Goal: Find specific page/section: Find specific page/section

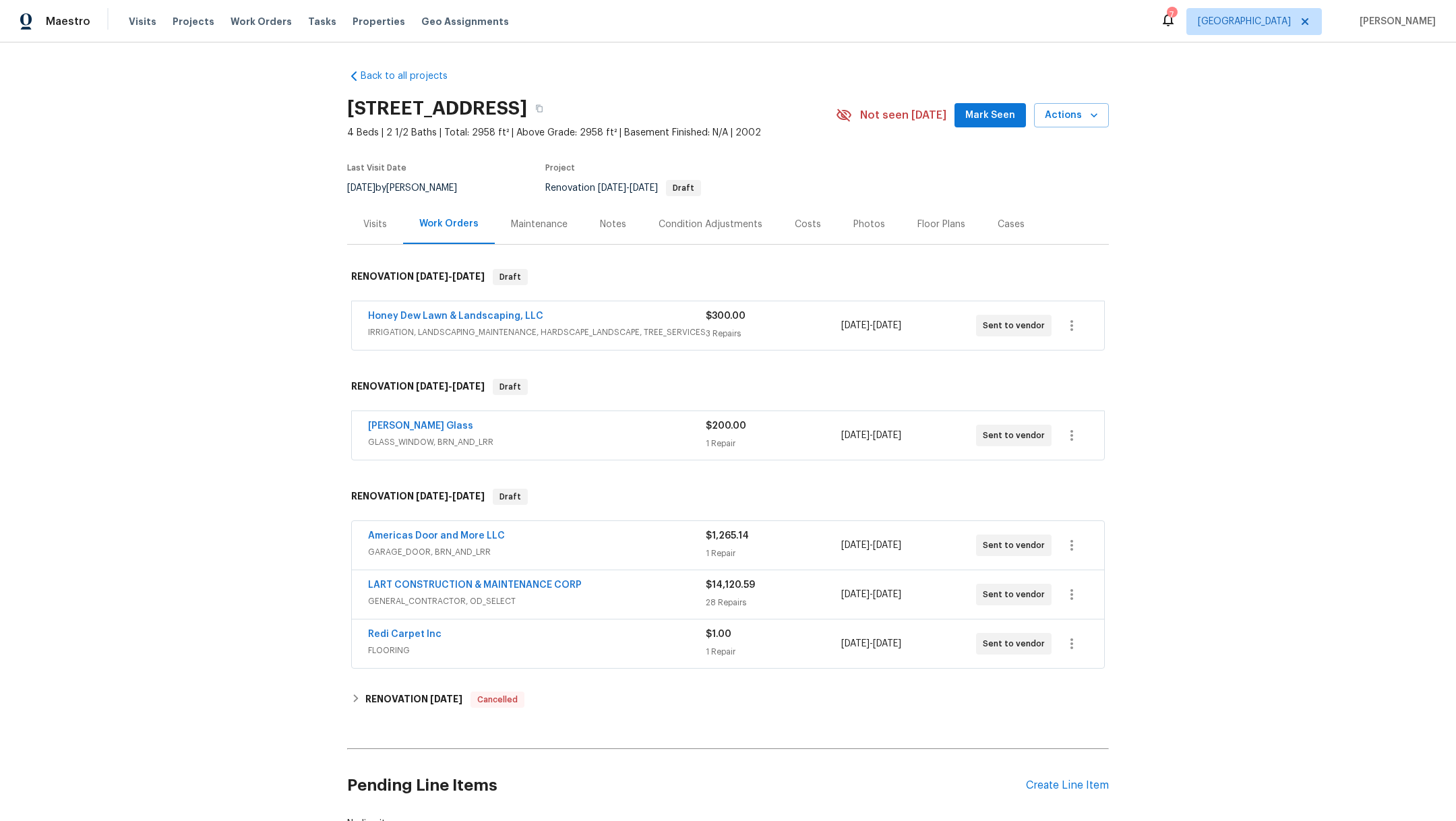
scroll to position [113, 0]
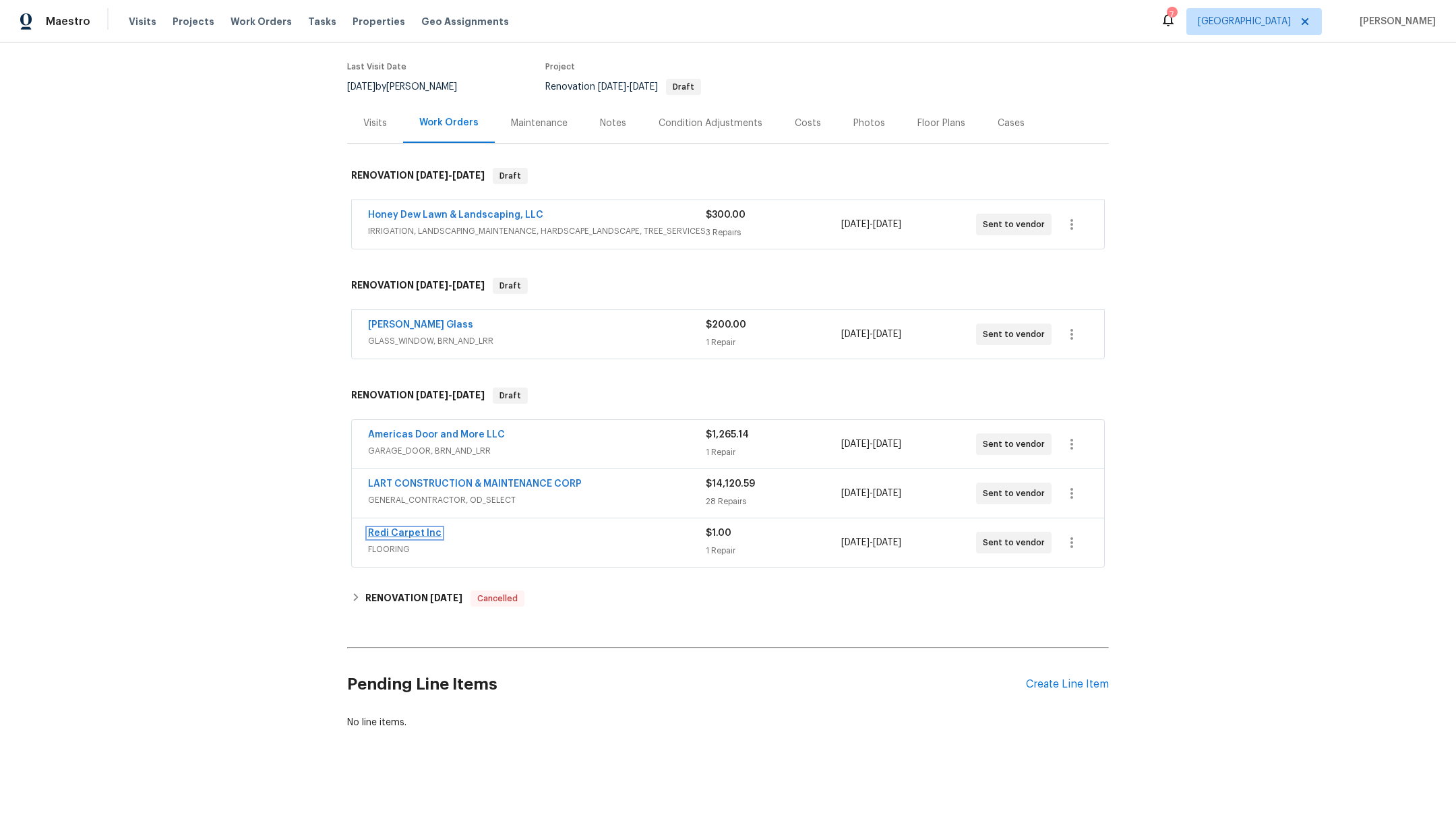
click at [401, 528] on link "Redi Carpet Inc" at bounding box center [405, 533] width 73 height 10
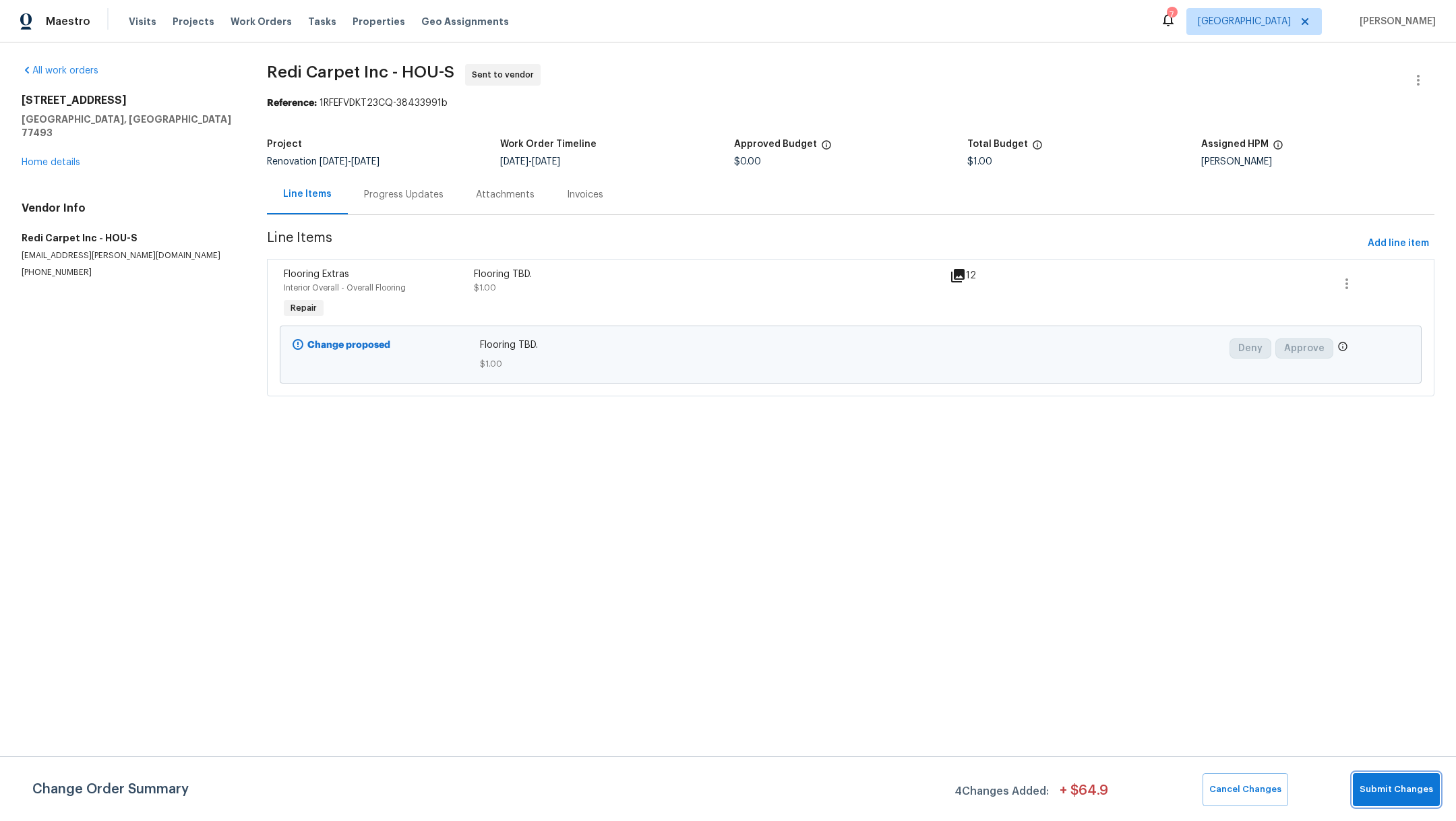
click at [1408, 788] on span "Submit Changes" at bounding box center [1396, 789] width 73 height 15
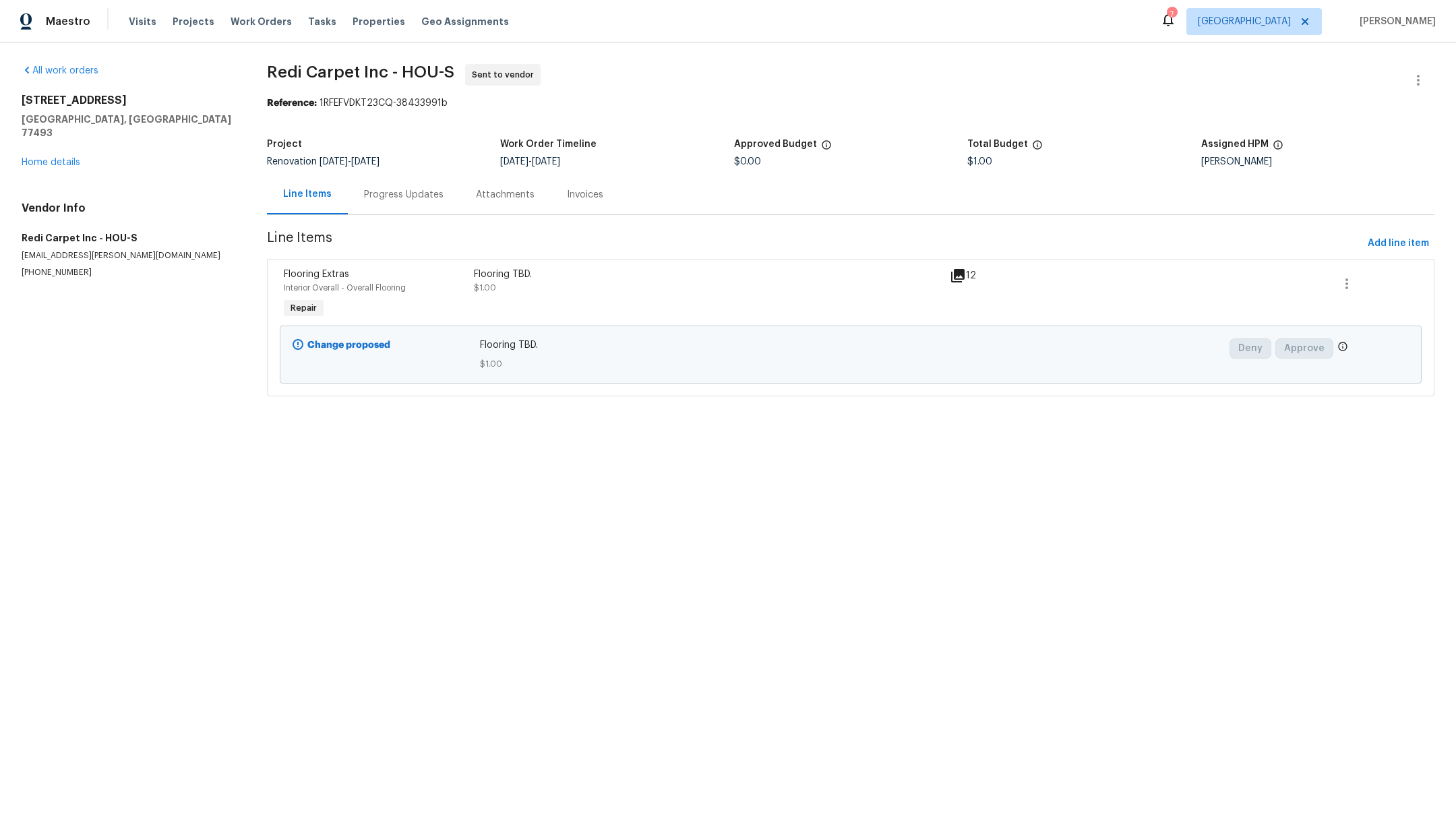
click at [35, 154] on div "2222 Princess Snow Cir Katy, TX 77493 Home details" at bounding box center [128, 131] width 213 height 75
click at [43, 158] on link "Home details" at bounding box center [51, 163] width 59 height 10
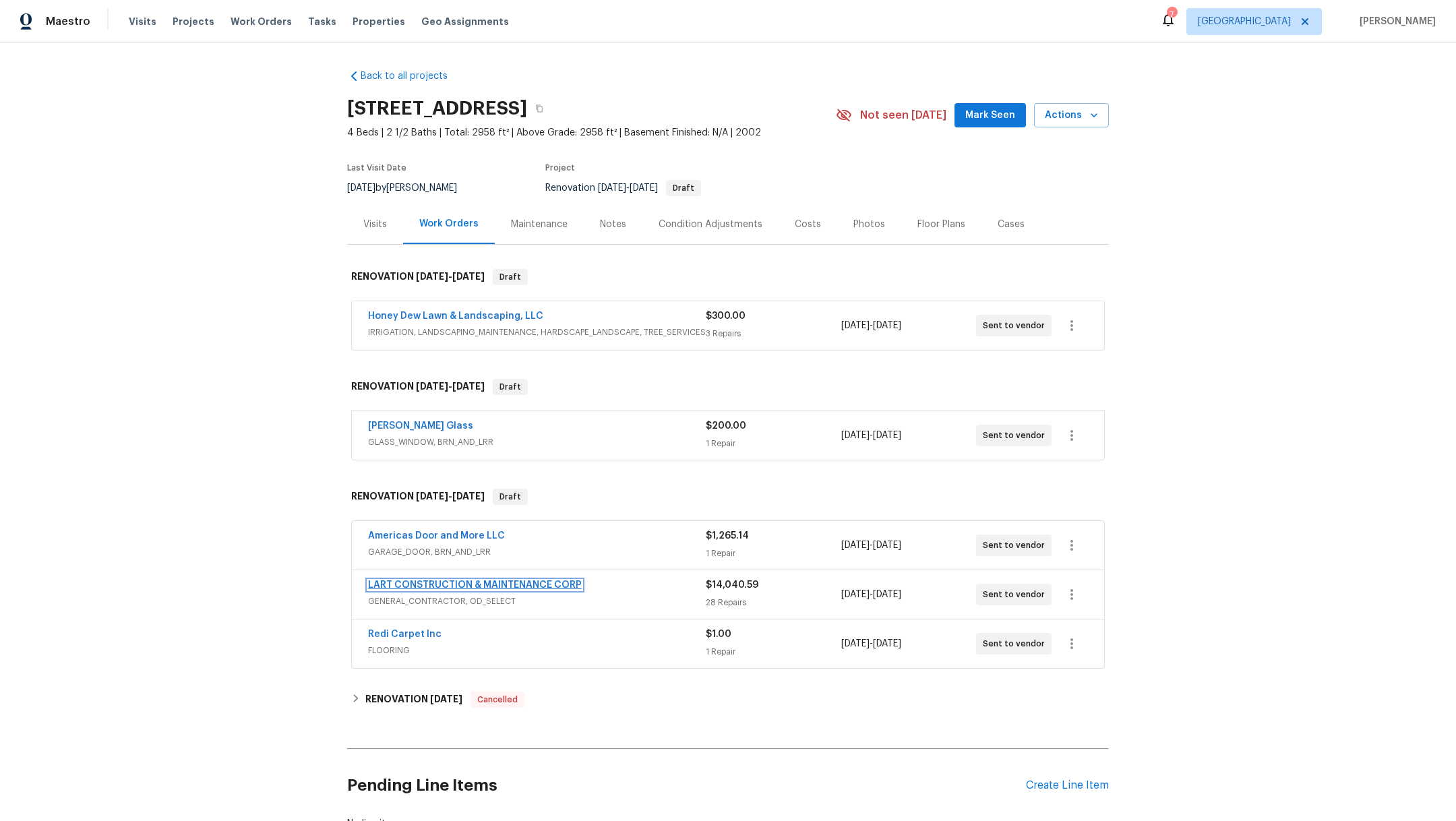
click at [386, 584] on link "LART CONSTRUCTION & MAINTENANCE CORP" at bounding box center [475, 585] width 214 height 10
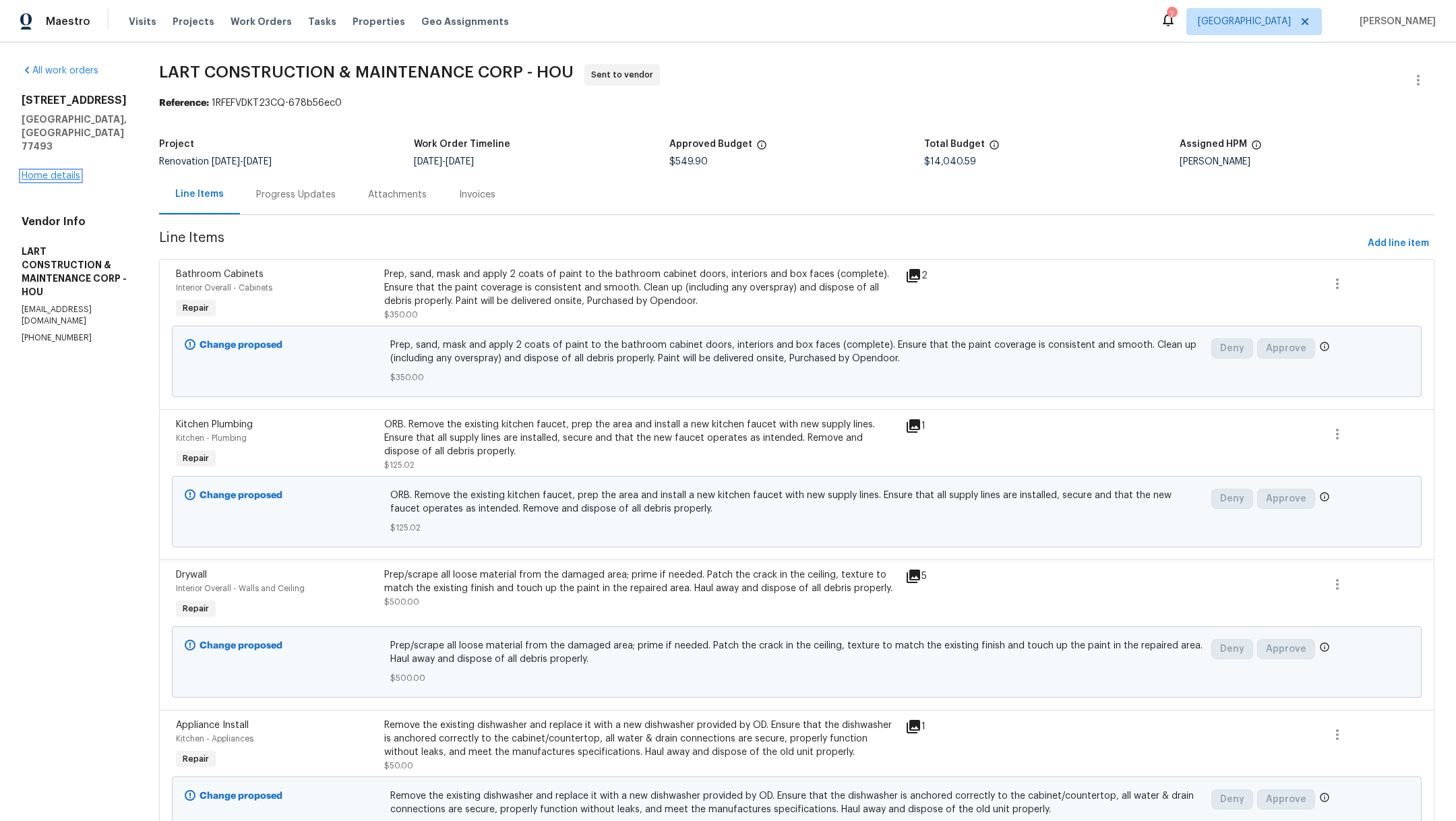
click at [47, 171] on link "Home details" at bounding box center [51, 176] width 59 height 10
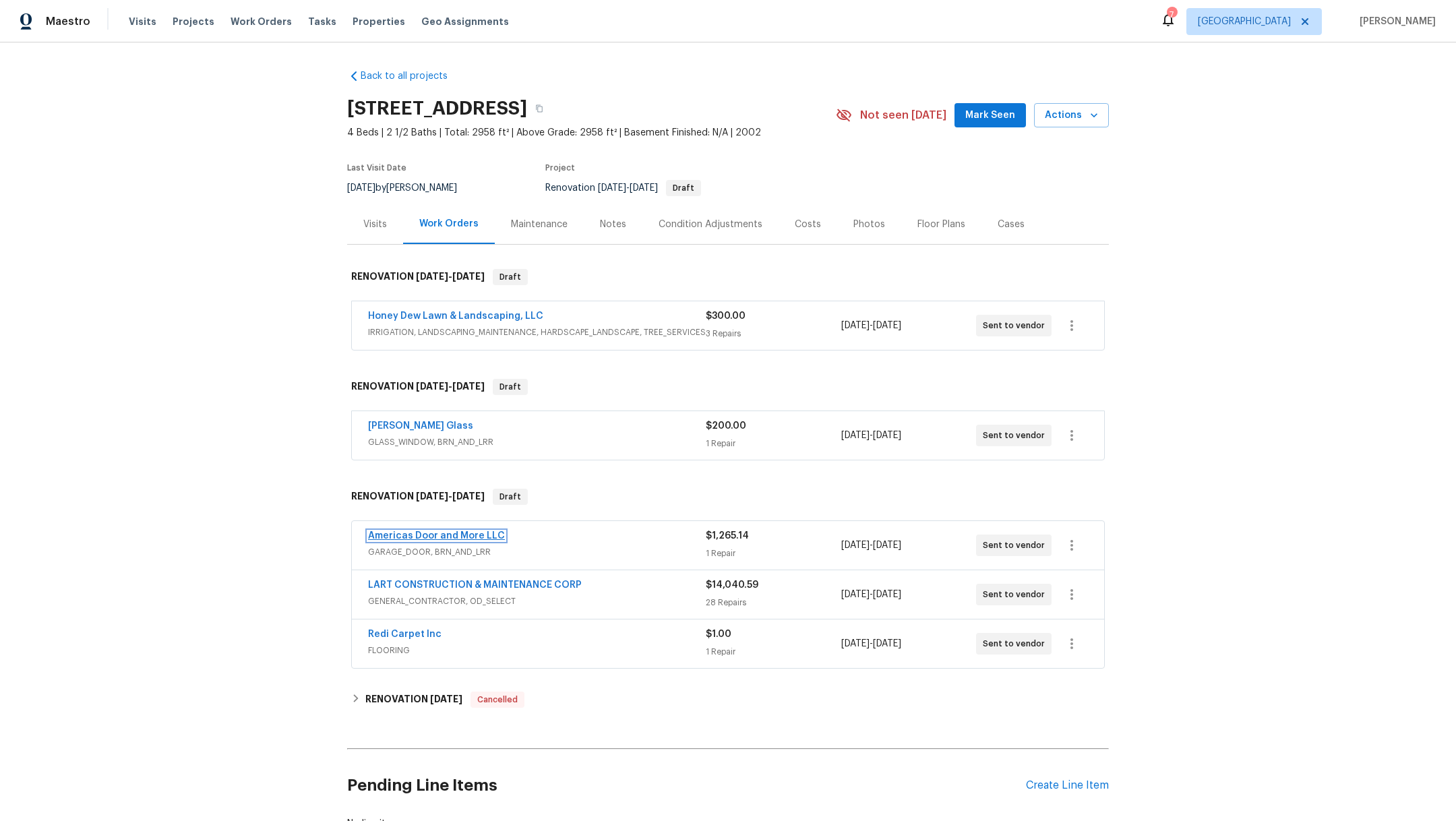
click at [376, 533] on link "Americas Door and More LLC" at bounding box center [437, 536] width 137 height 10
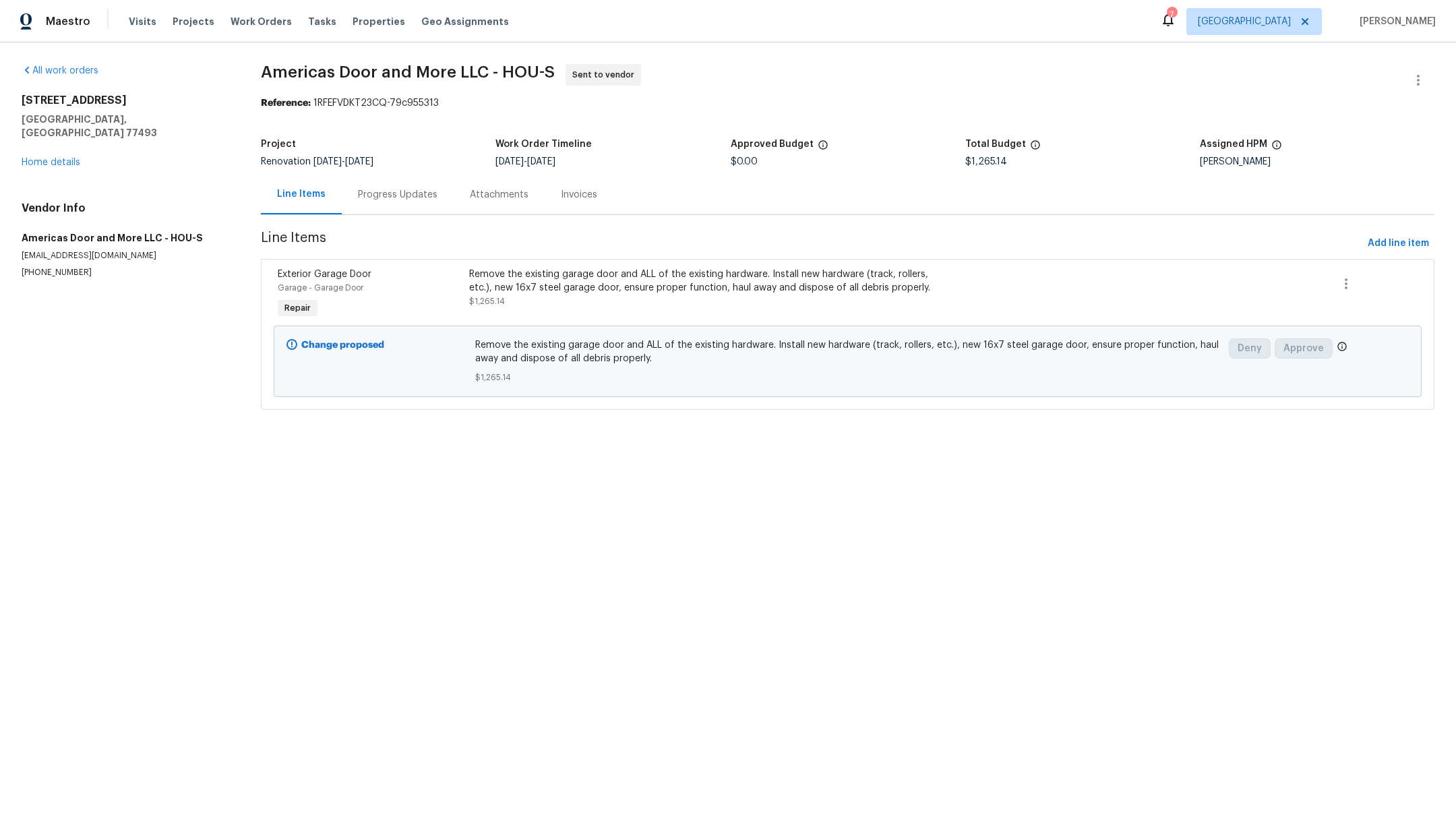
click at [389, 199] on div "Progress Updates" at bounding box center [397, 194] width 80 height 13
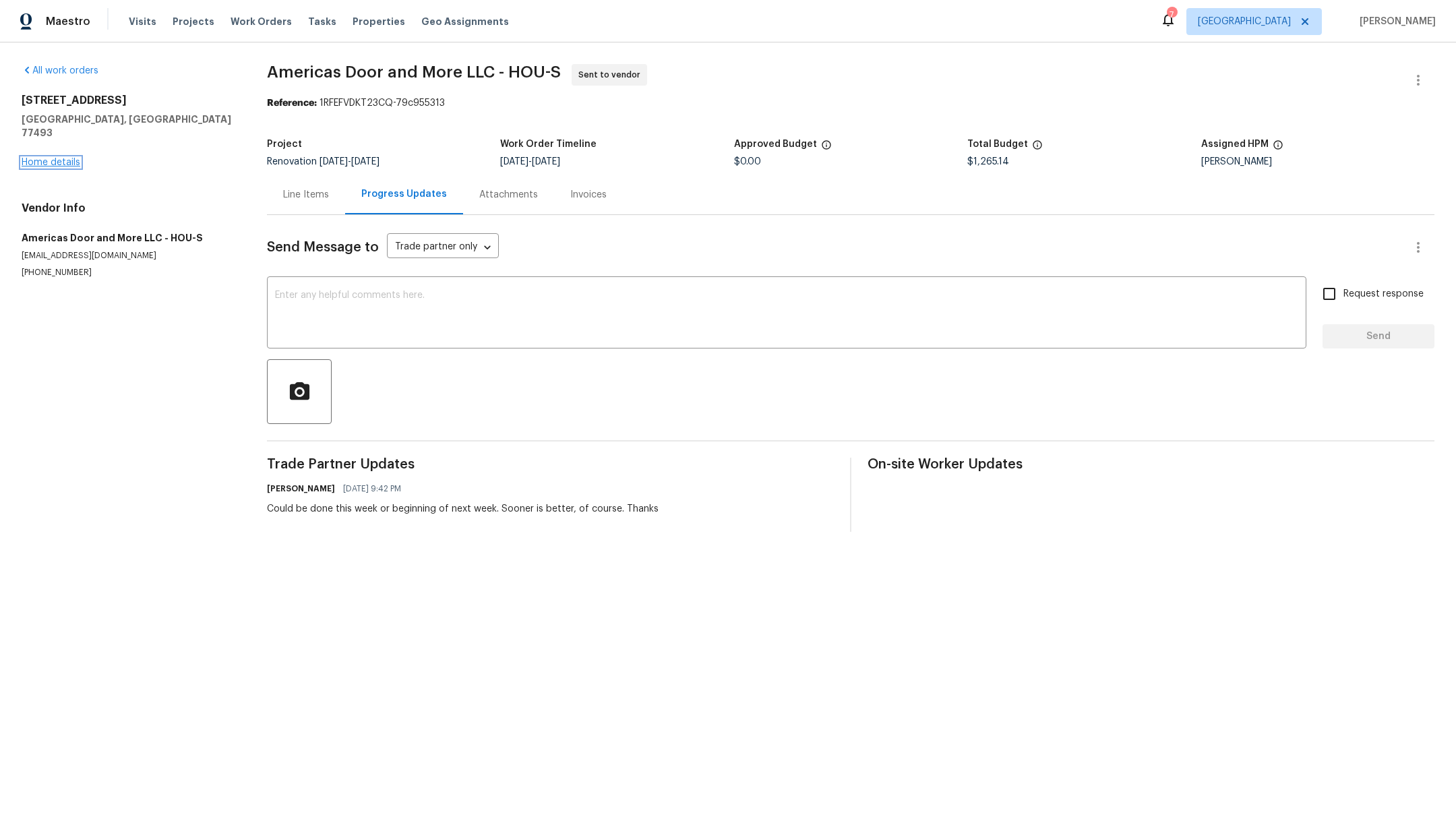
click at [37, 158] on link "Home details" at bounding box center [51, 163] width 59 height 10
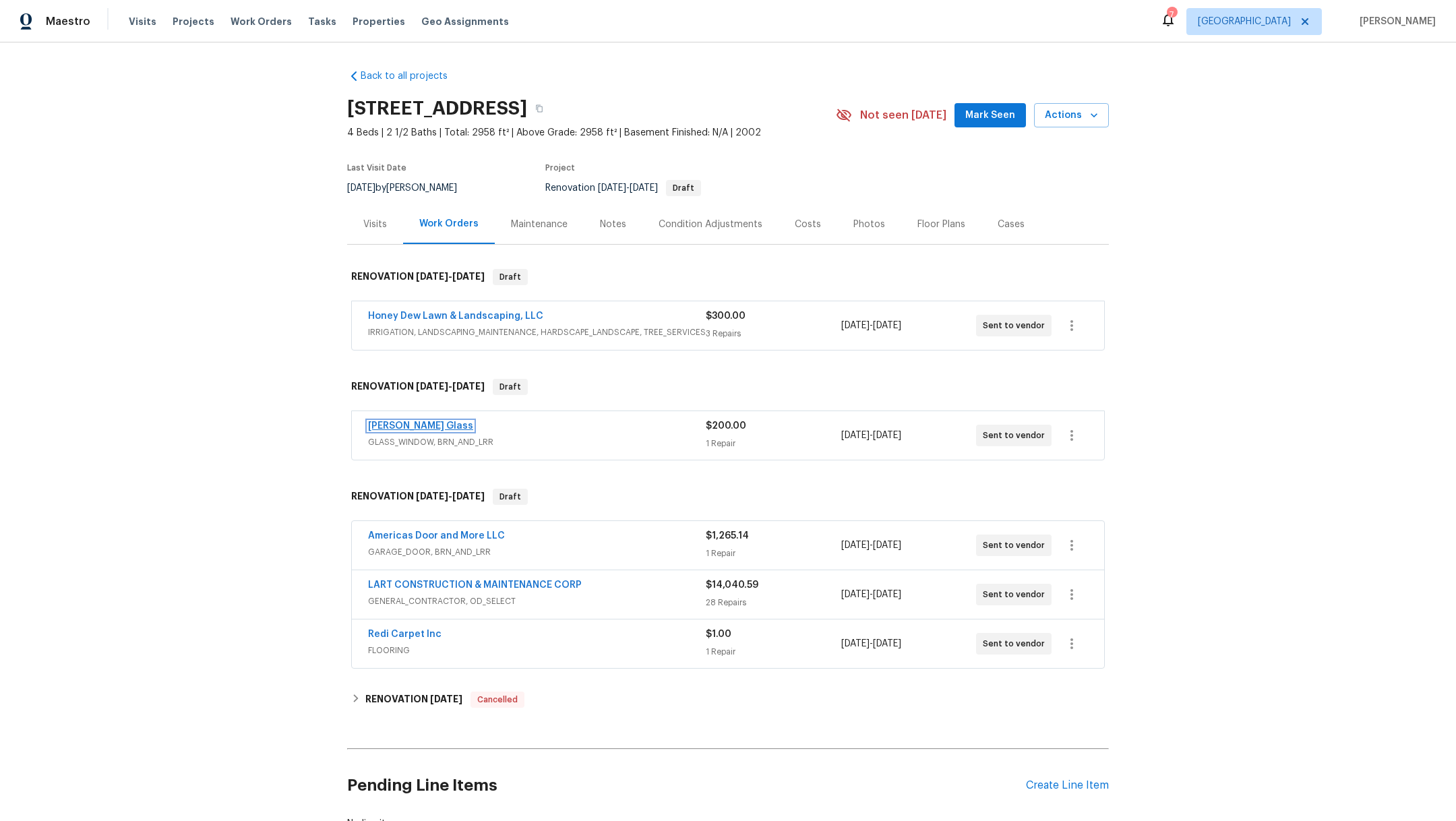
click at [395, 423] on link "Soto Glass" at bounding box center [421, 426] width 105 height 10
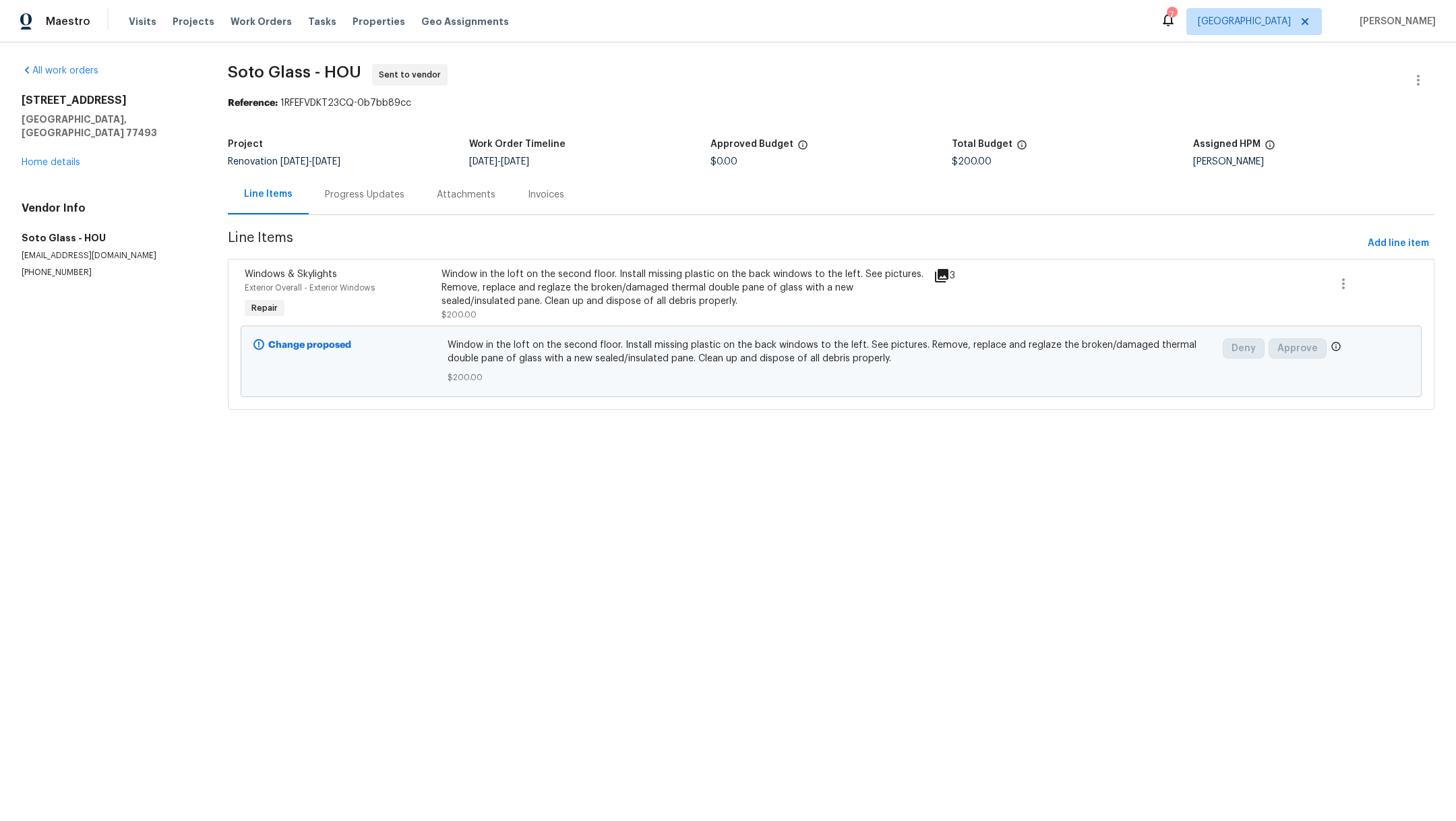
click at [62, 143] on div "2222 Princess Snow Cir Katy, TX 77493 Home details" at bounding box center [108, 131] width 174 height 75
click at [65, 158] on link "Home details" at bounding box center [51, 163] width 59 height 10
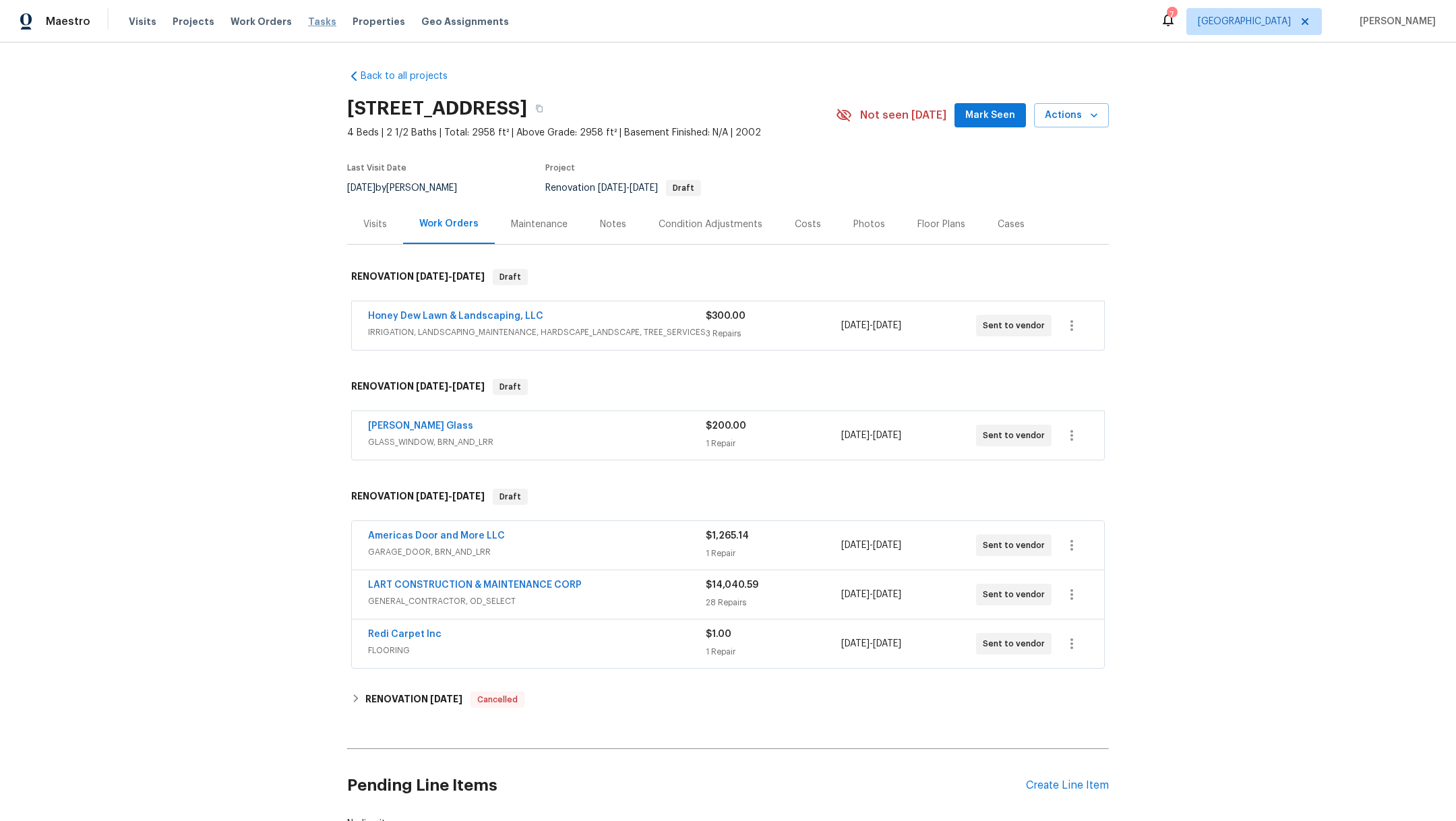
click at [308, 25] on span "Tasks" at bounding box center [322, 21] width 28 height 10
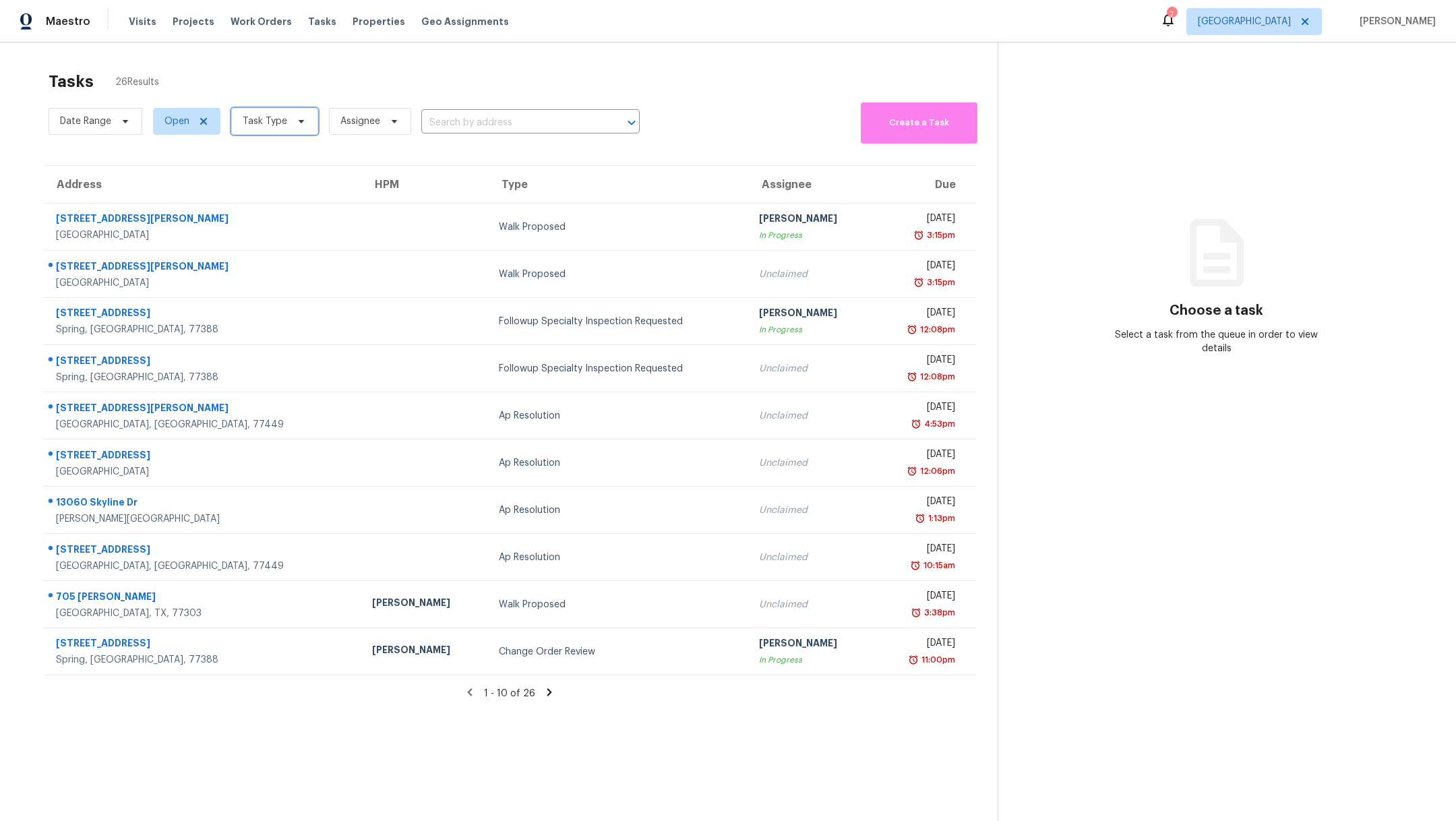
click at [268, 124] on span "Task Type" at bounding box center [265, 121] width 44 height 13
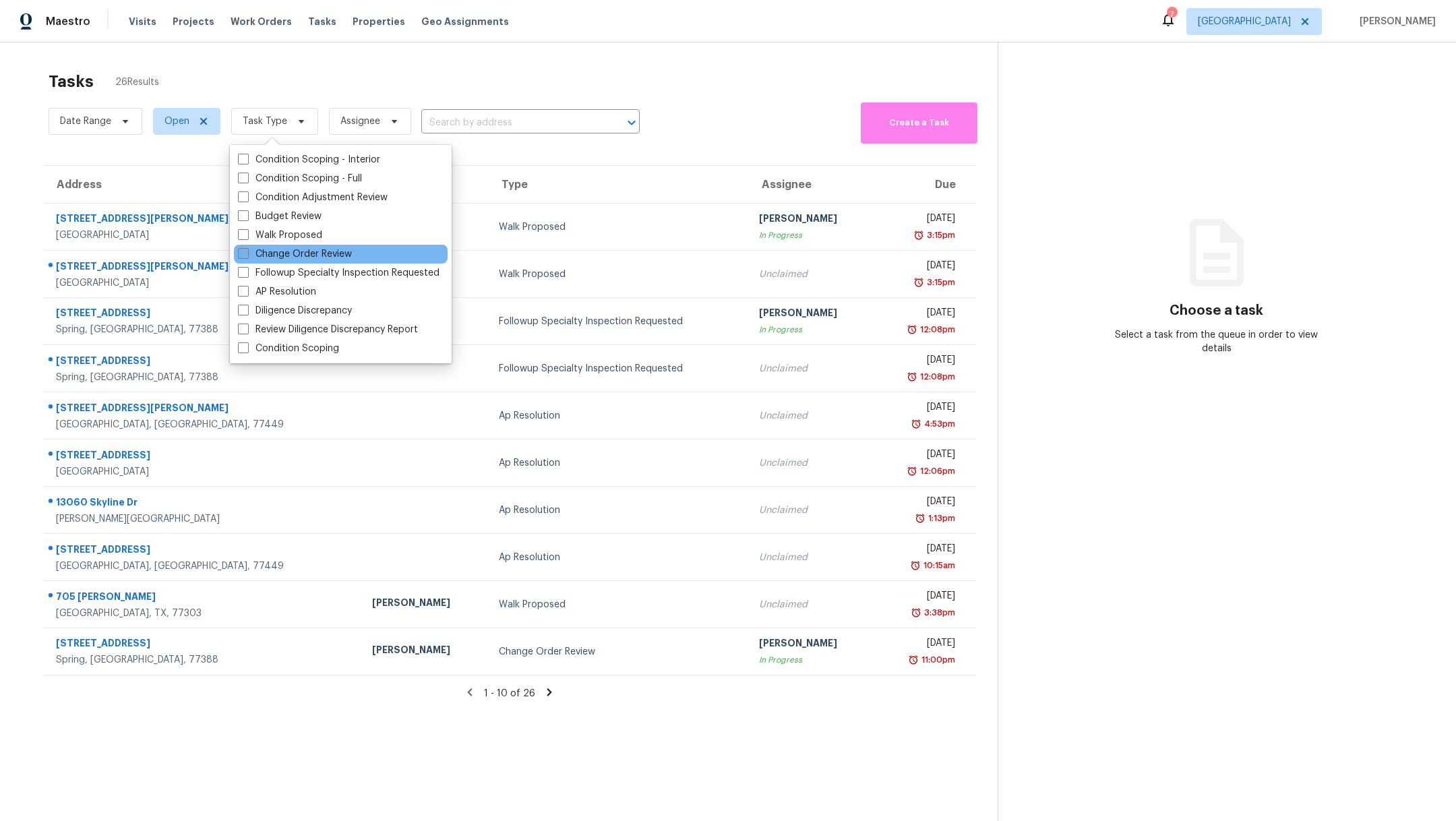
click at [248, 256] on span at bounding box center [244, 254] width 11 height 11
click at [247, 256] on input "Change Order Review" at bounding box center [242, 252] width 9 height 9
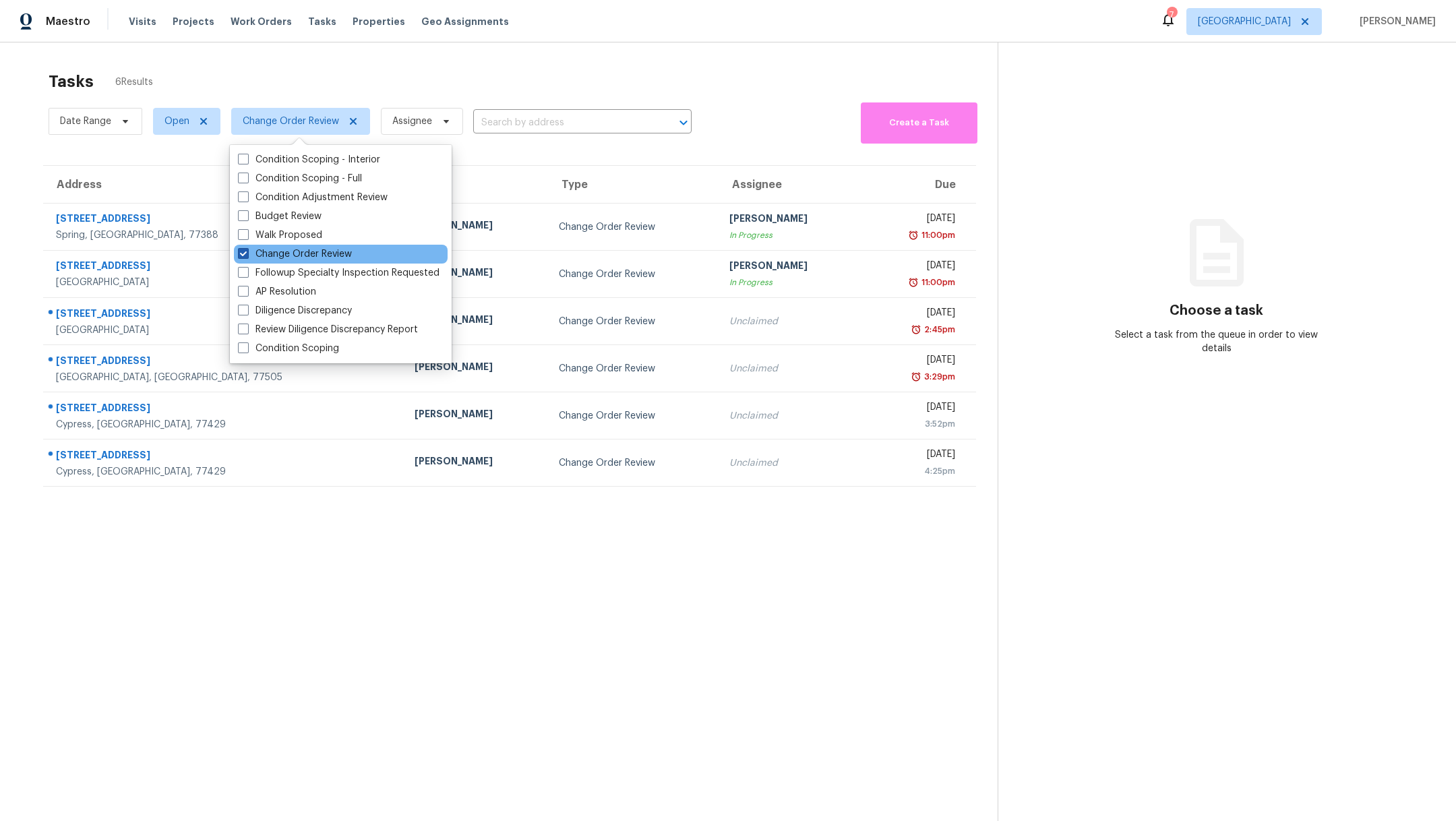
click at [244, 255] on span at bounding box center [244, 254] width 11 height 11
click at [244, 255] on input "Change Order Review" at bounding box center [242, 252] width 9 height 9
checkbox input "false"
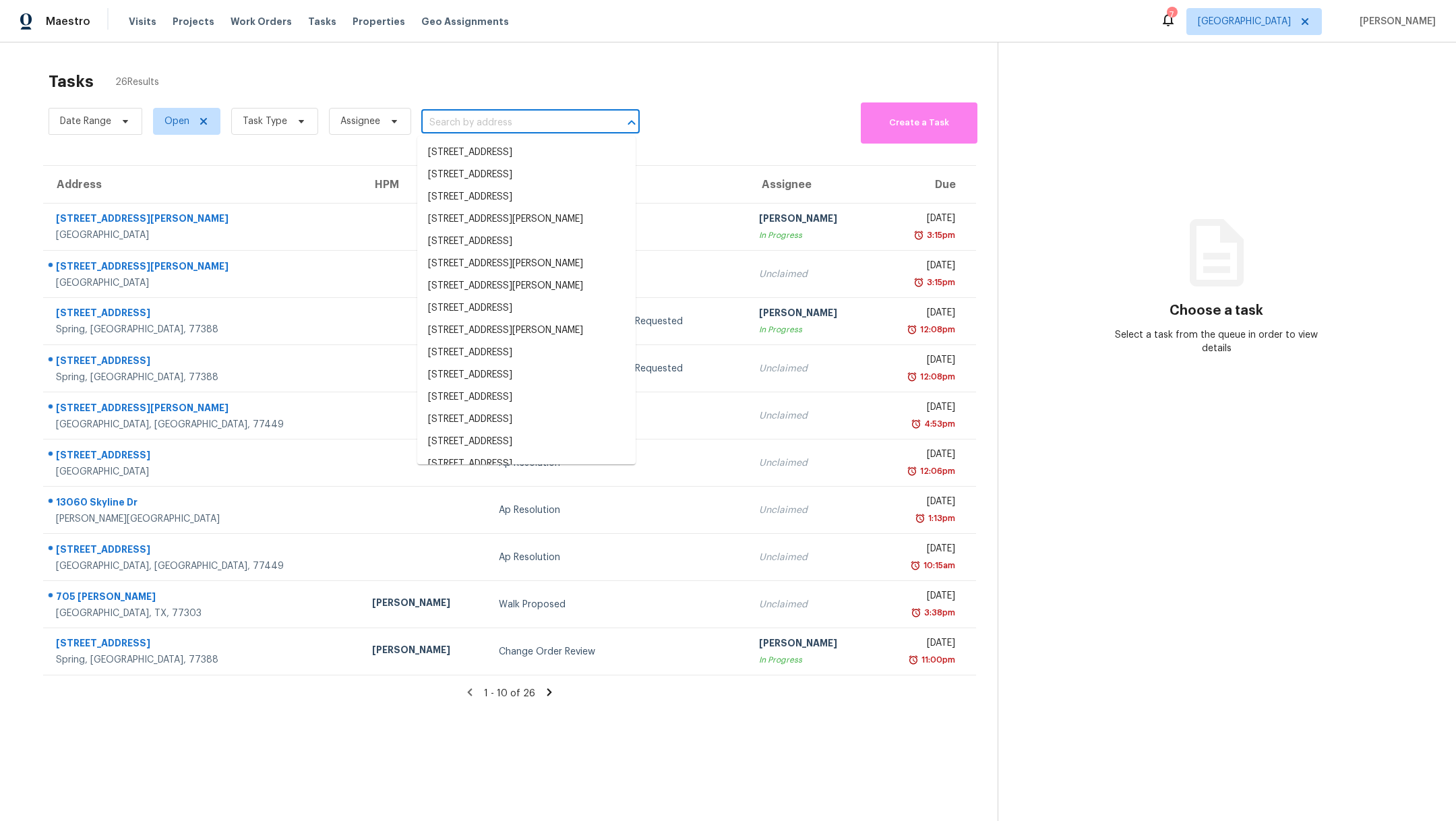
click at [477, 126] on input "text" at bounding box center [511, 123] width 181 height 21
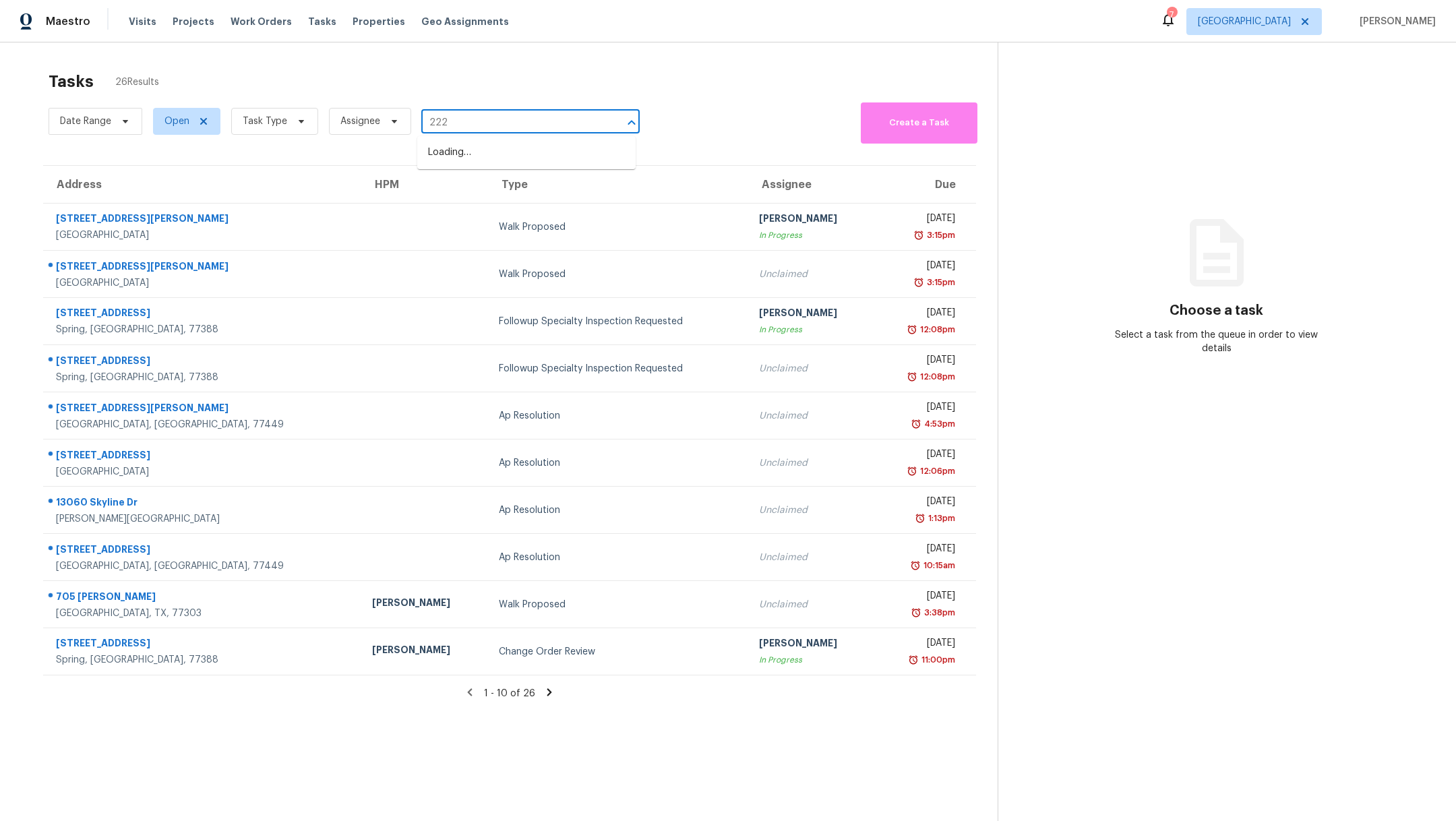
type input "2222"
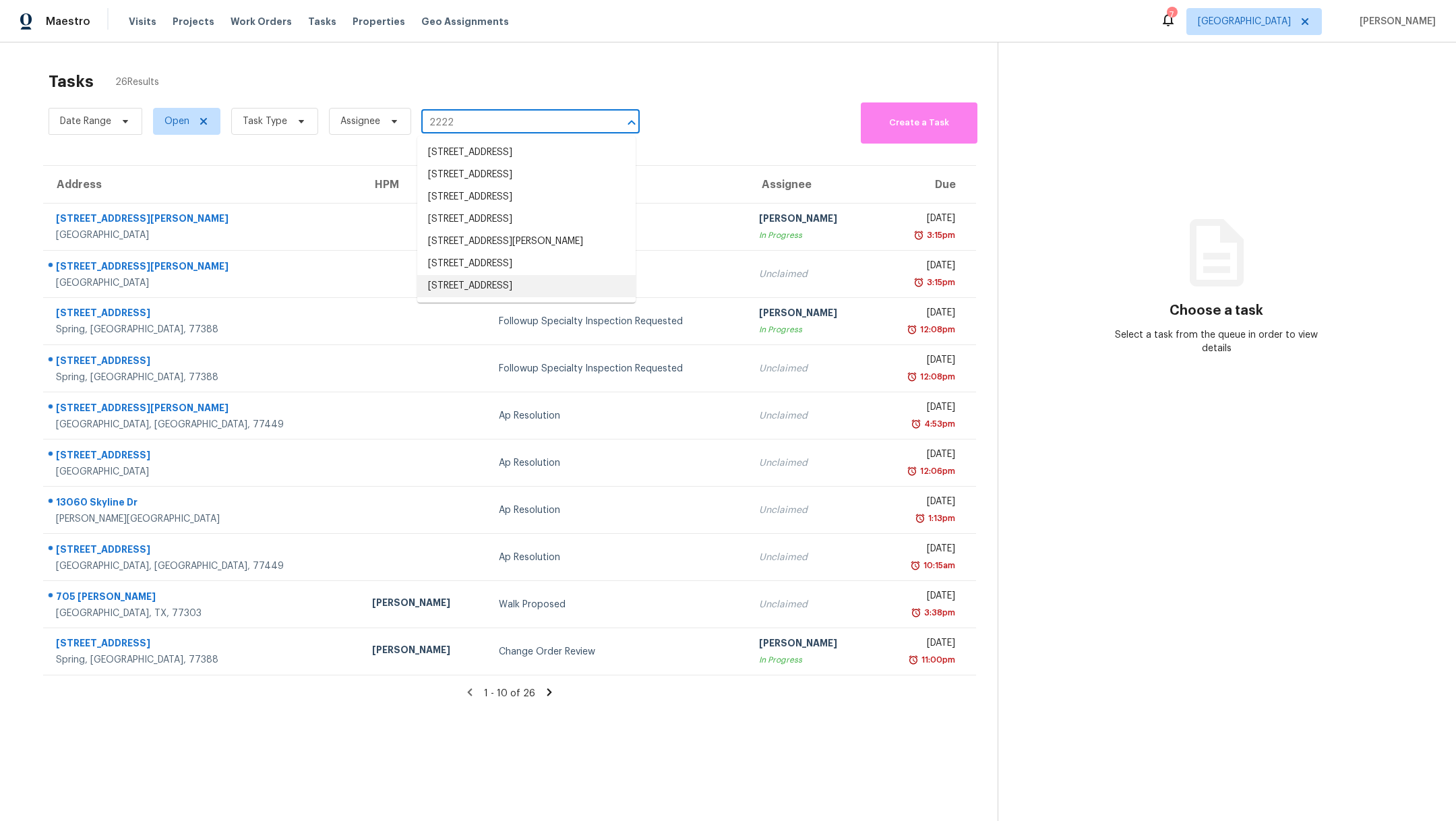
click at [497, 290] on li "2222 Princess Snow Cir, Katy, TX 77493" at bounding box center [527, 286] width 219 height 22
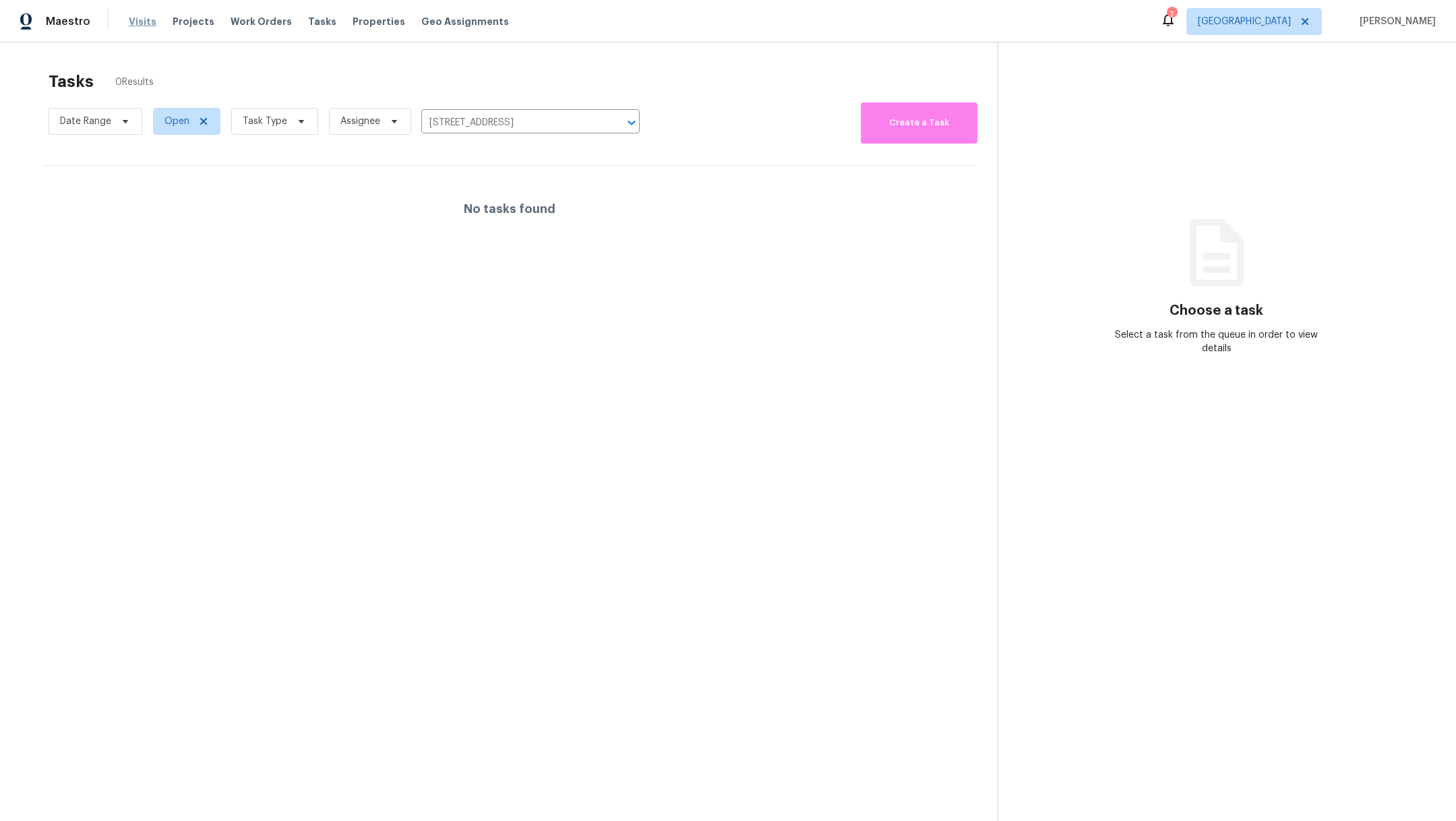
click at [143, 19] on span "Visits" at bounding box center [143, 21] width 28 height 13
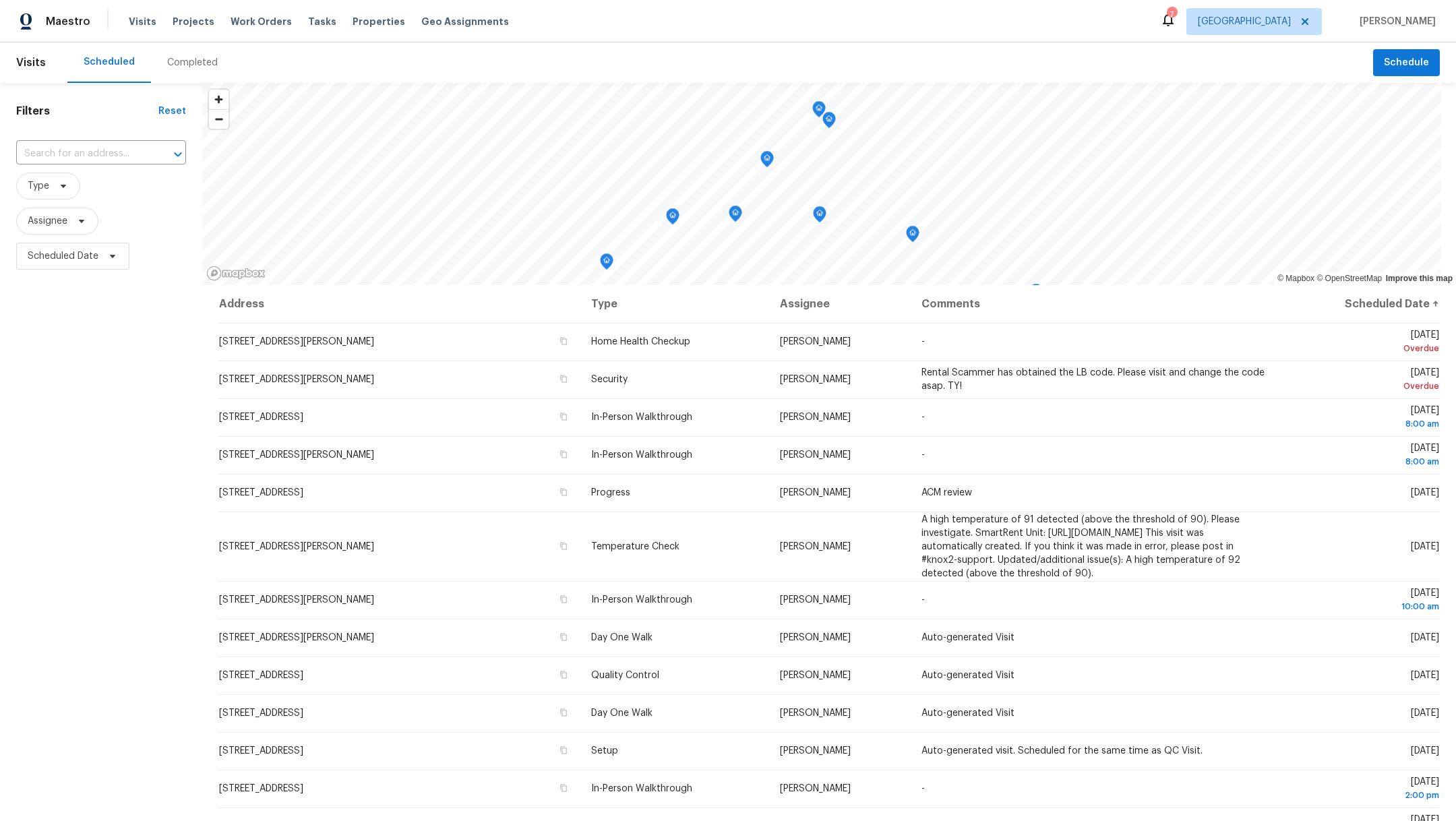
click at [192, 60] on div "Completed" at bounding box center [192, 62] width 51 height 13
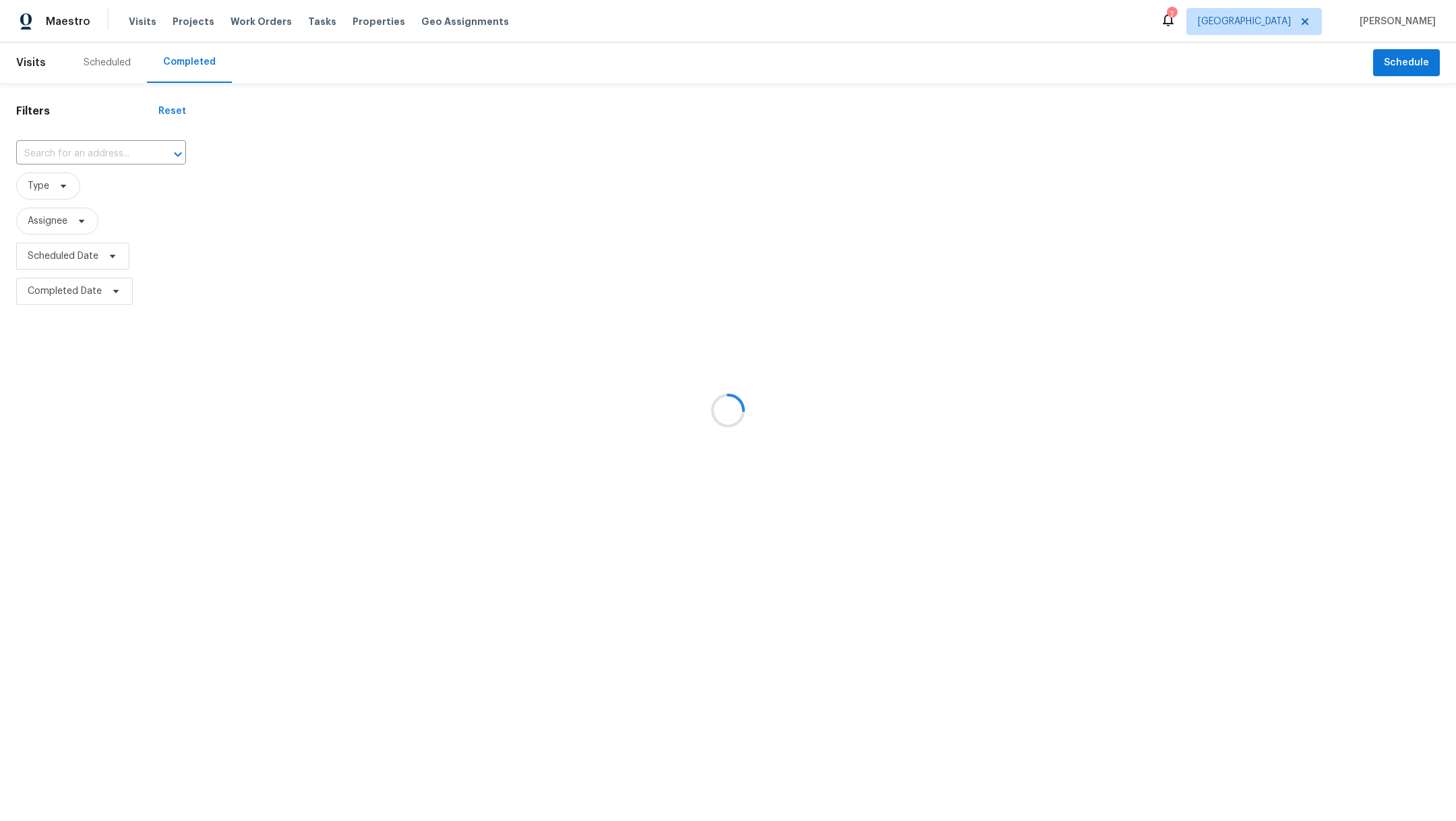
click at [58, 258] on div at bounding box center [728, 410] width 1456 height 821
click at [48, 252] on div at bounding box center [728, 410] width 1456 height 821
click at [64, 255] on div at bounding box center [728, 410] width 1456 height 821
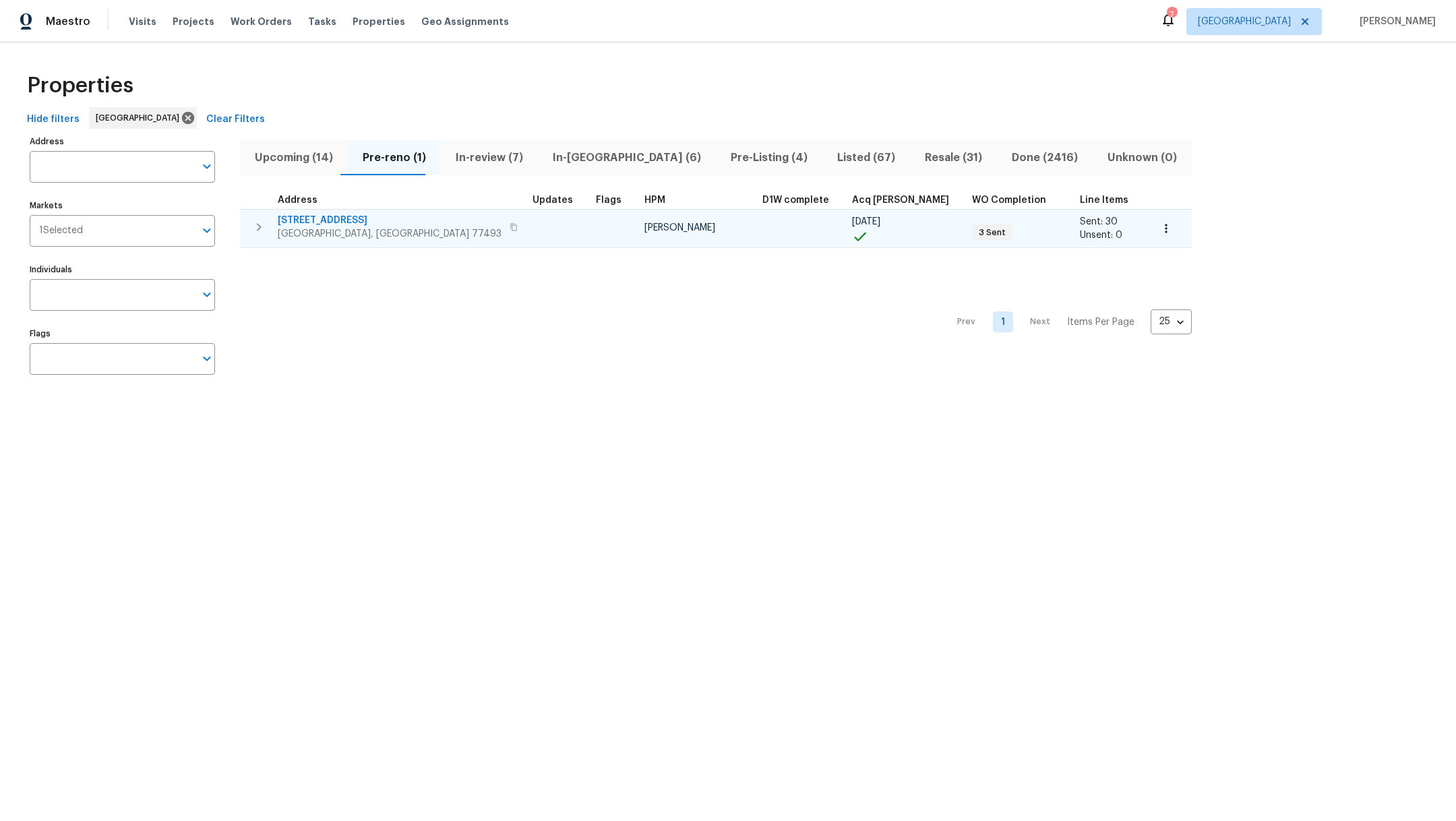
click at [974, 236] on span "3 Sent" at bounding box center [992, 232] width 38 height 12
click at [974, 232] on span "3 Sent" at bounding box center [992, 232] width 38 height 12
click at [251, 225] on icon "button" at bounding box center [258, 227] width 16 height 16
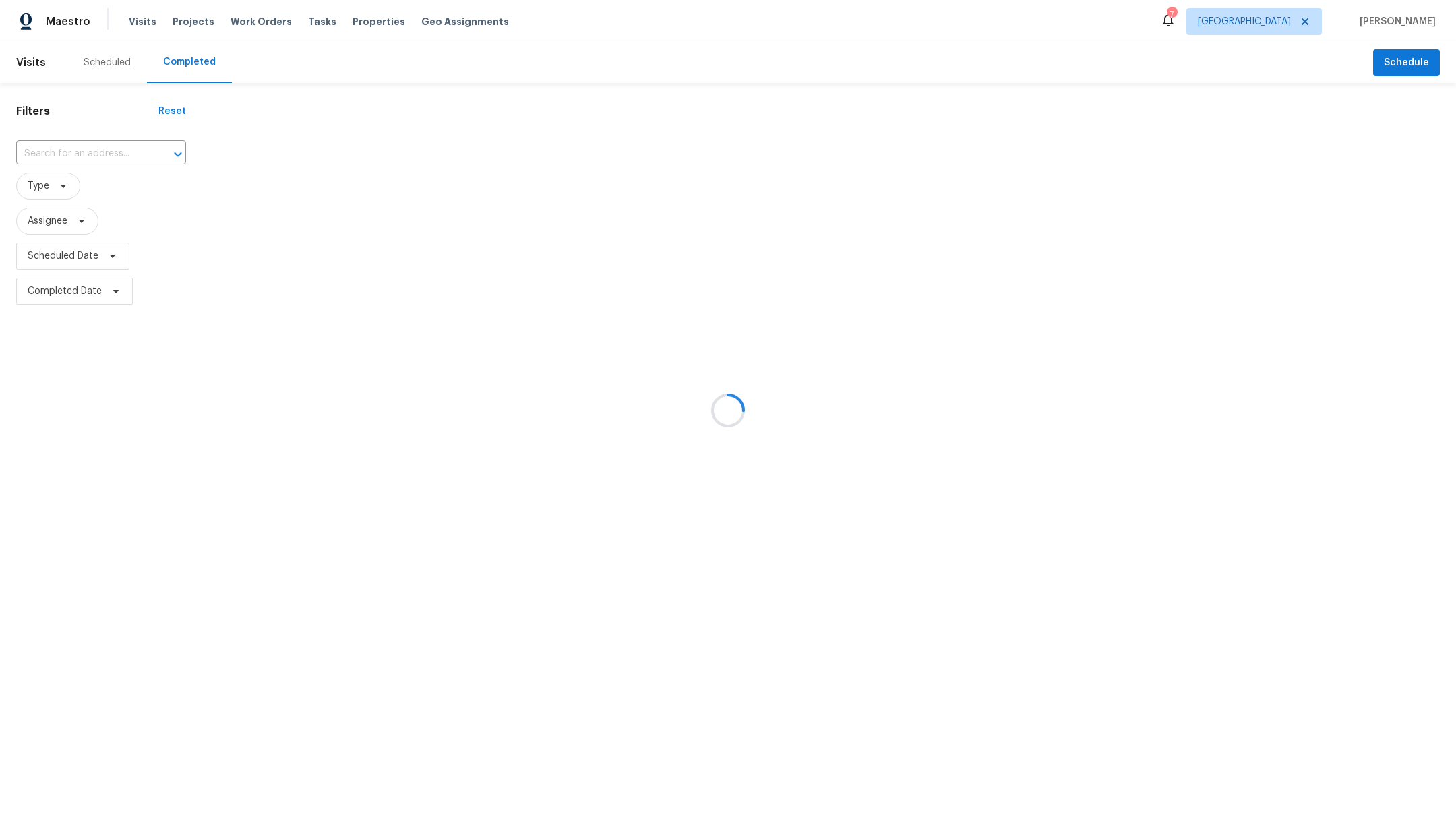
click at [37, 256] on div at bounding box center [728, 410] width 1456 height 821
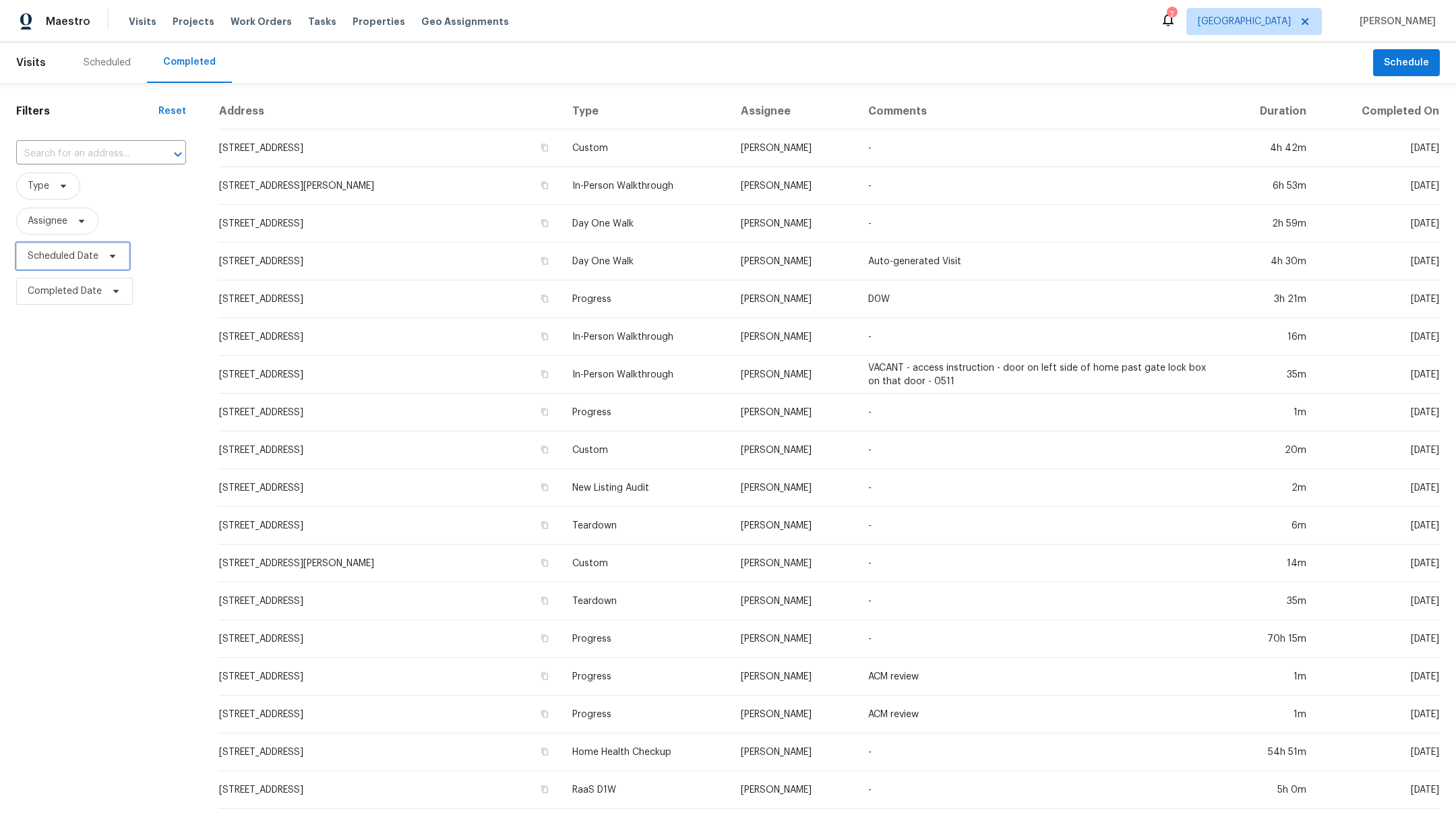
click at [85, 256] on span "Scheduled Date" at bounding box center [63, 255] width 71 height 13
click at [65, 299] on input "text" at bounding box center [91, 301] width 133 height 27
select select "7"
select select "2025"
select select "8"
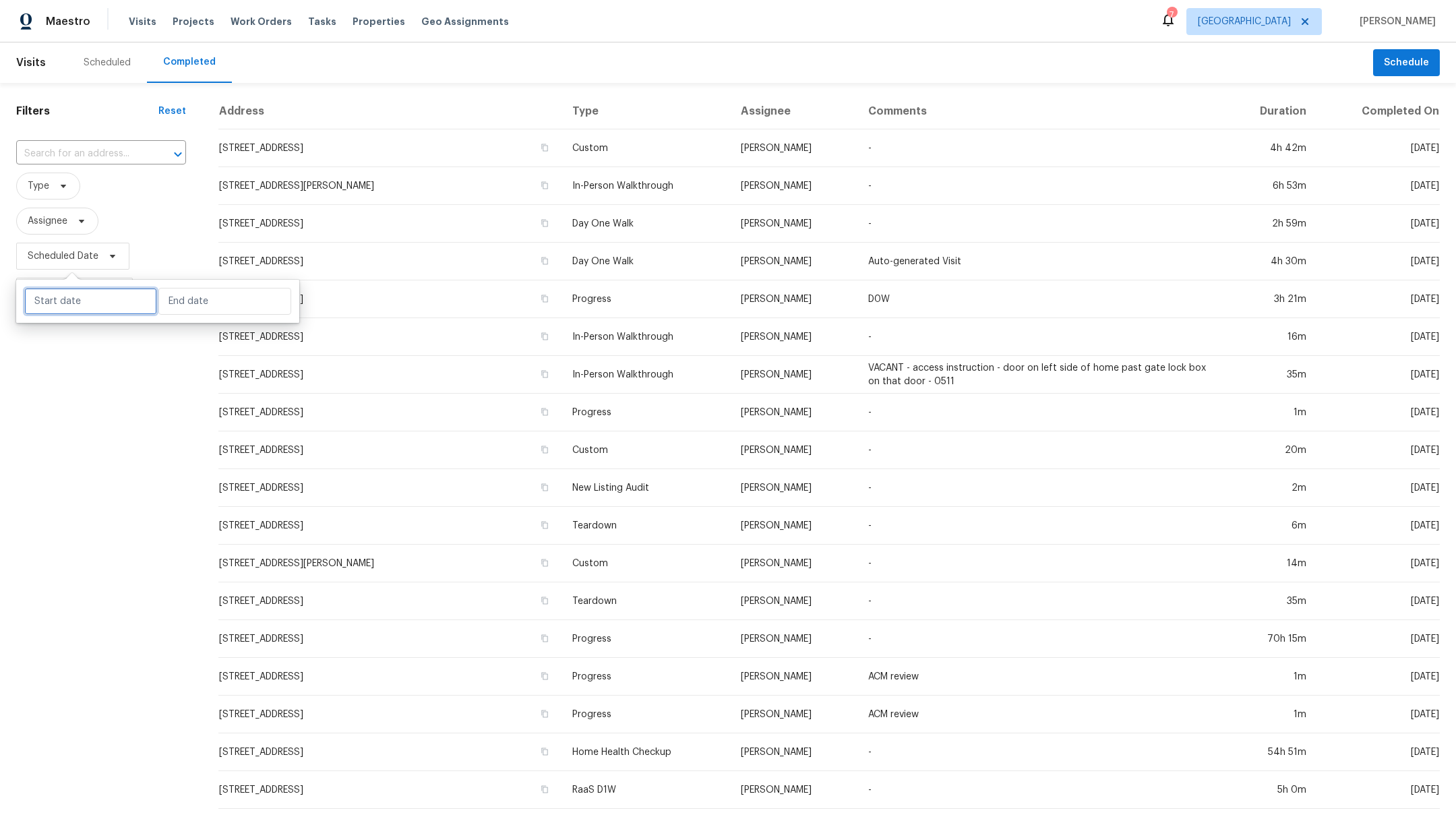
select select "2025"
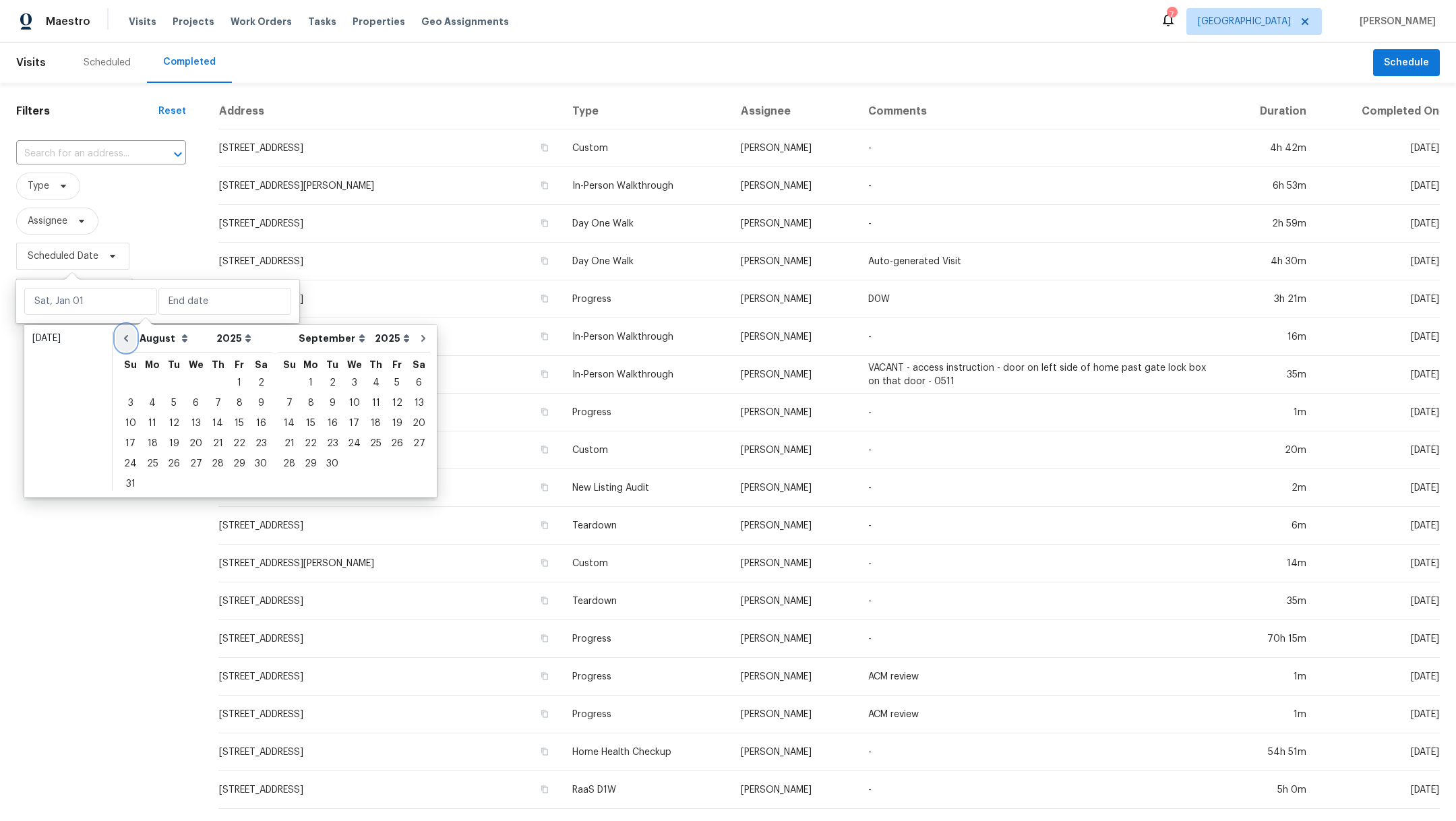
click at [129, 342] on icon "Go to previous month" at bounding box center [126, 338] width 11 height 11
select select "6"
select select "7"
click at [129, 342] on icon "Go to previous month" at bounding box center [126, 338] width 11 height 11
select select "5"
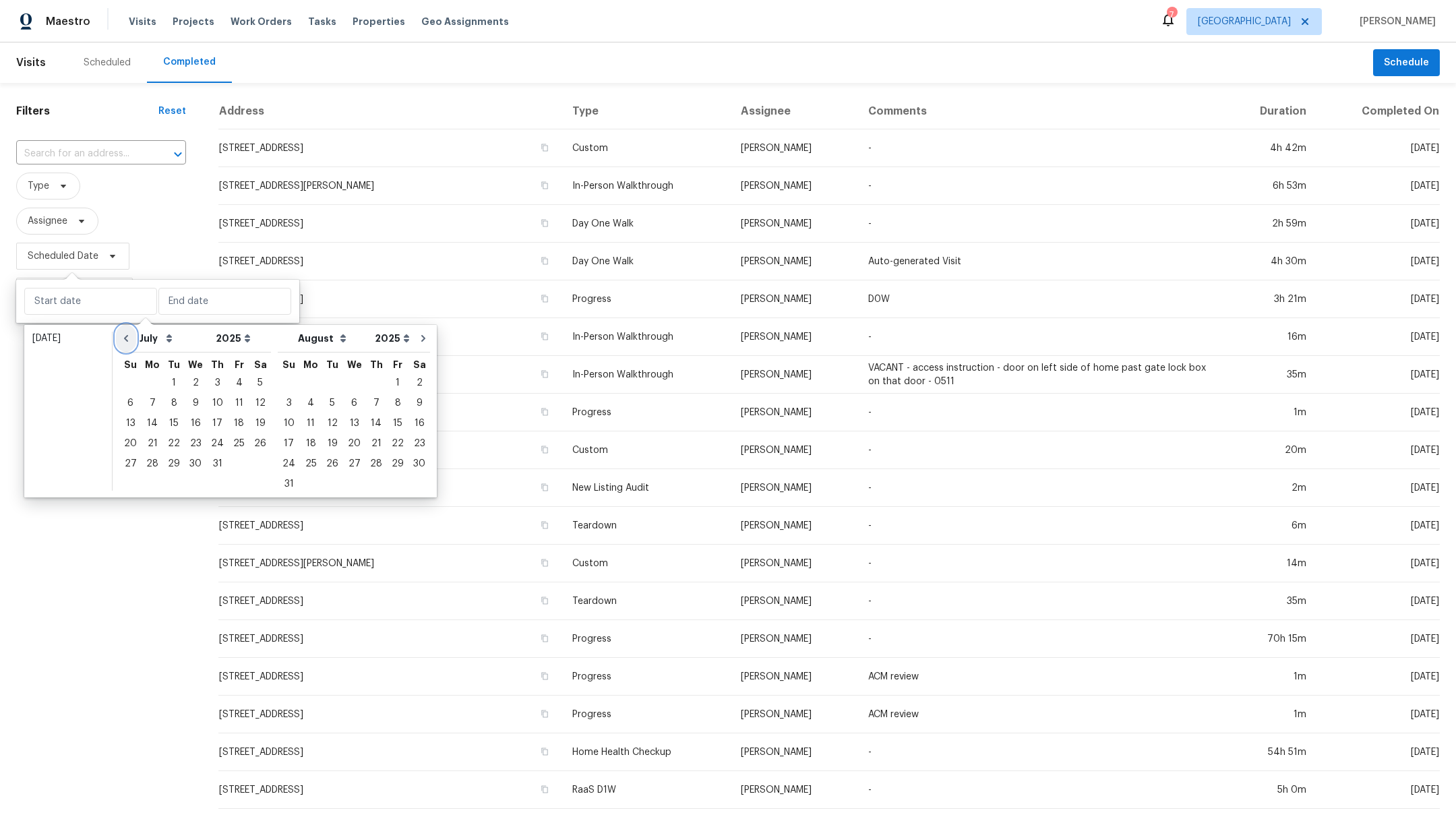
select select "6"
click at [129, 342] on icon "Go to previous month" at bounding box center [126, 338] width 11 height 11
select select "4"
select select "5"
click at [129, 342] on icon "Go to previous month" at bounding box center [126, 338] width 11 height 11
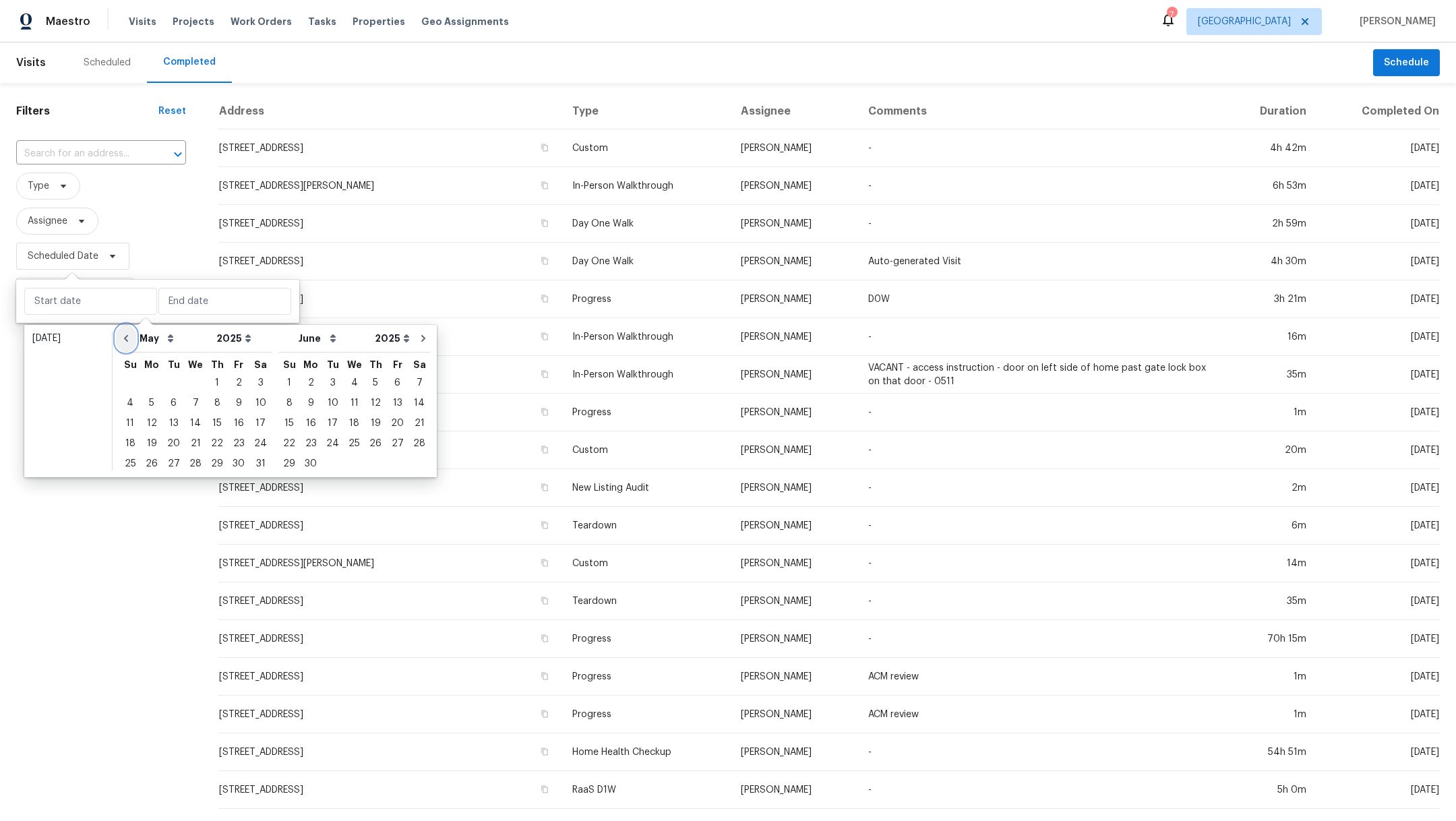
select select "3"
select select "4"
click at [129, 342] on icon "Go to previous month" at bounding box center [126, 338] width 11 height 11
select select "2"
select select "3"
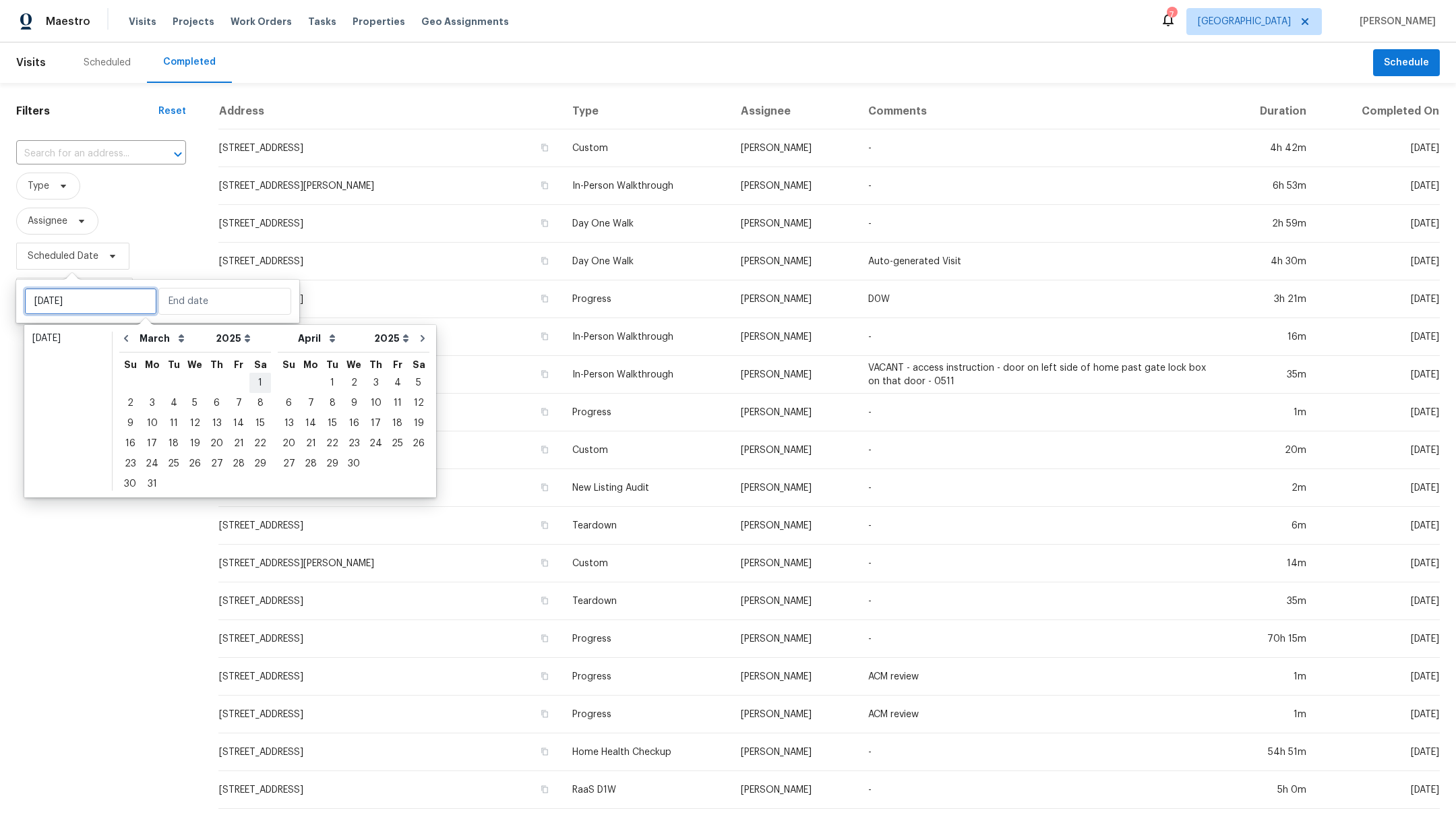
type input "Sat, Mar 01"
type input "Fri, Mar 28"
type input "Sat, Mar 01"
click at [162, 340] on select "January February March April May June July August September October November De…" at bounding box center [174, 338] width 76 height 20
click at [136, 328] on select "January February March April May June July August September October November De…" at bounding box center [174, 338] width 76 height 20
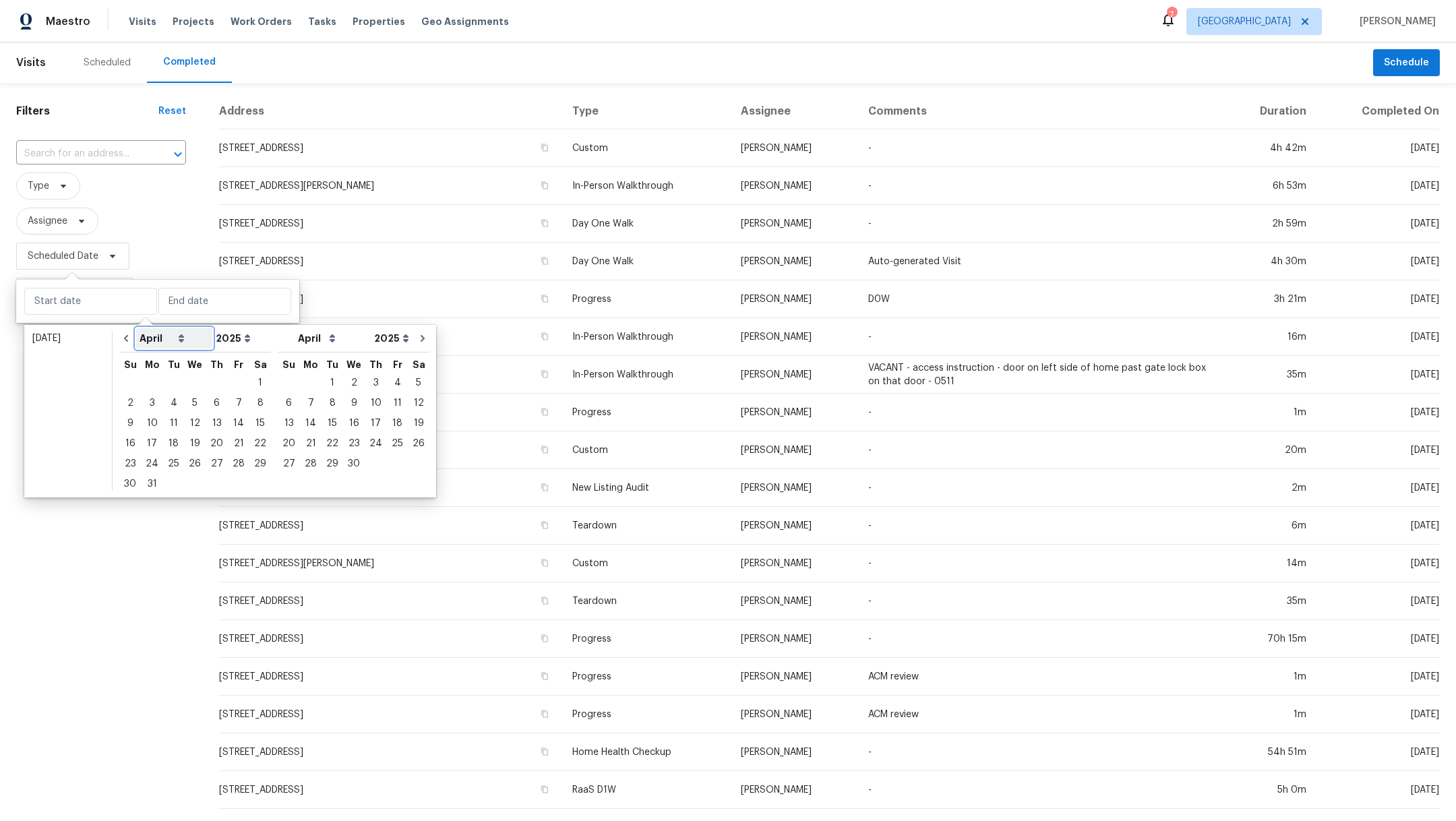
select select "3"
select select "4"
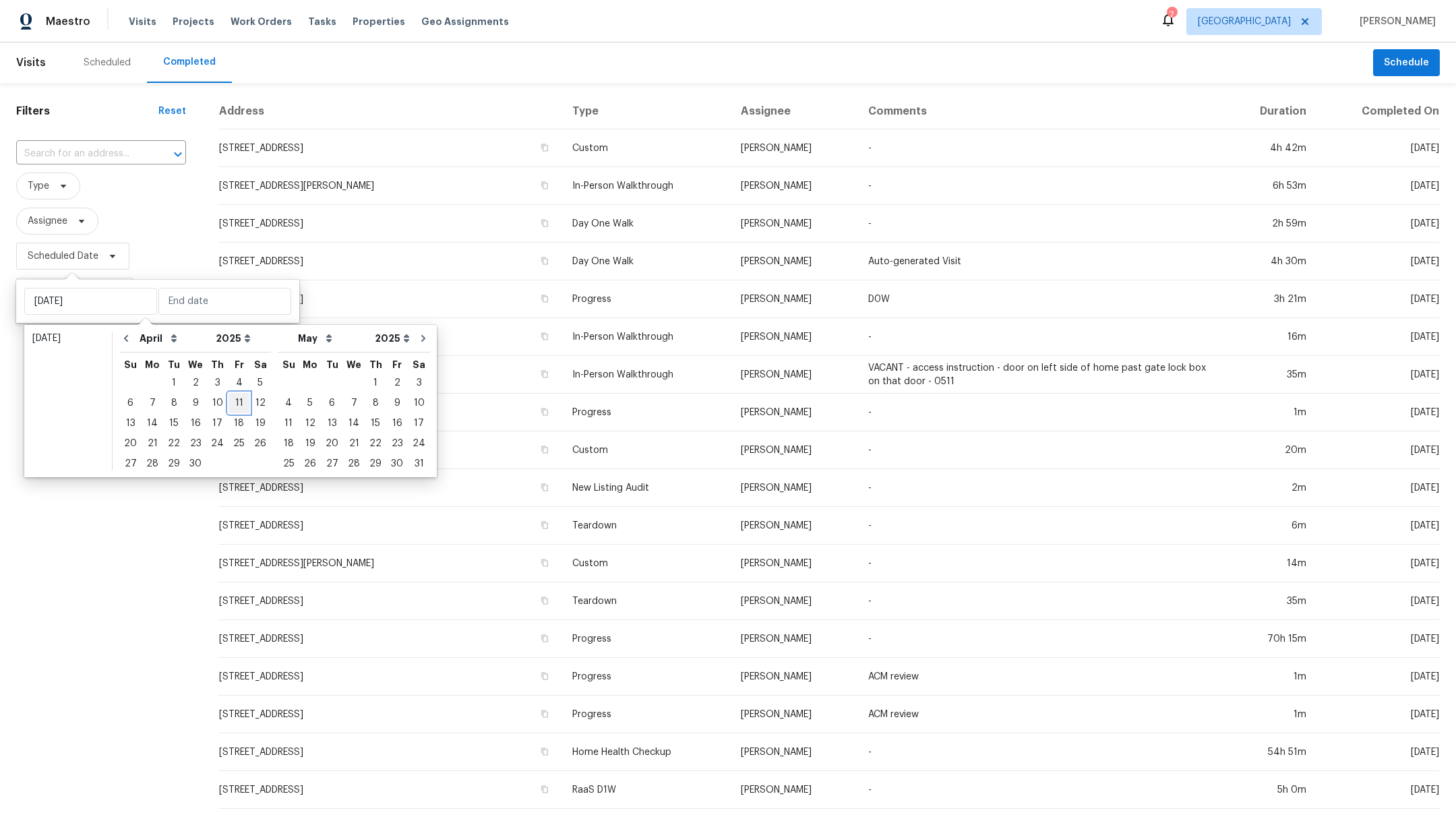
click at [231, 405] on div "11" at bounding box center [239, 403] width 21 height 19
type input "[DATE]"
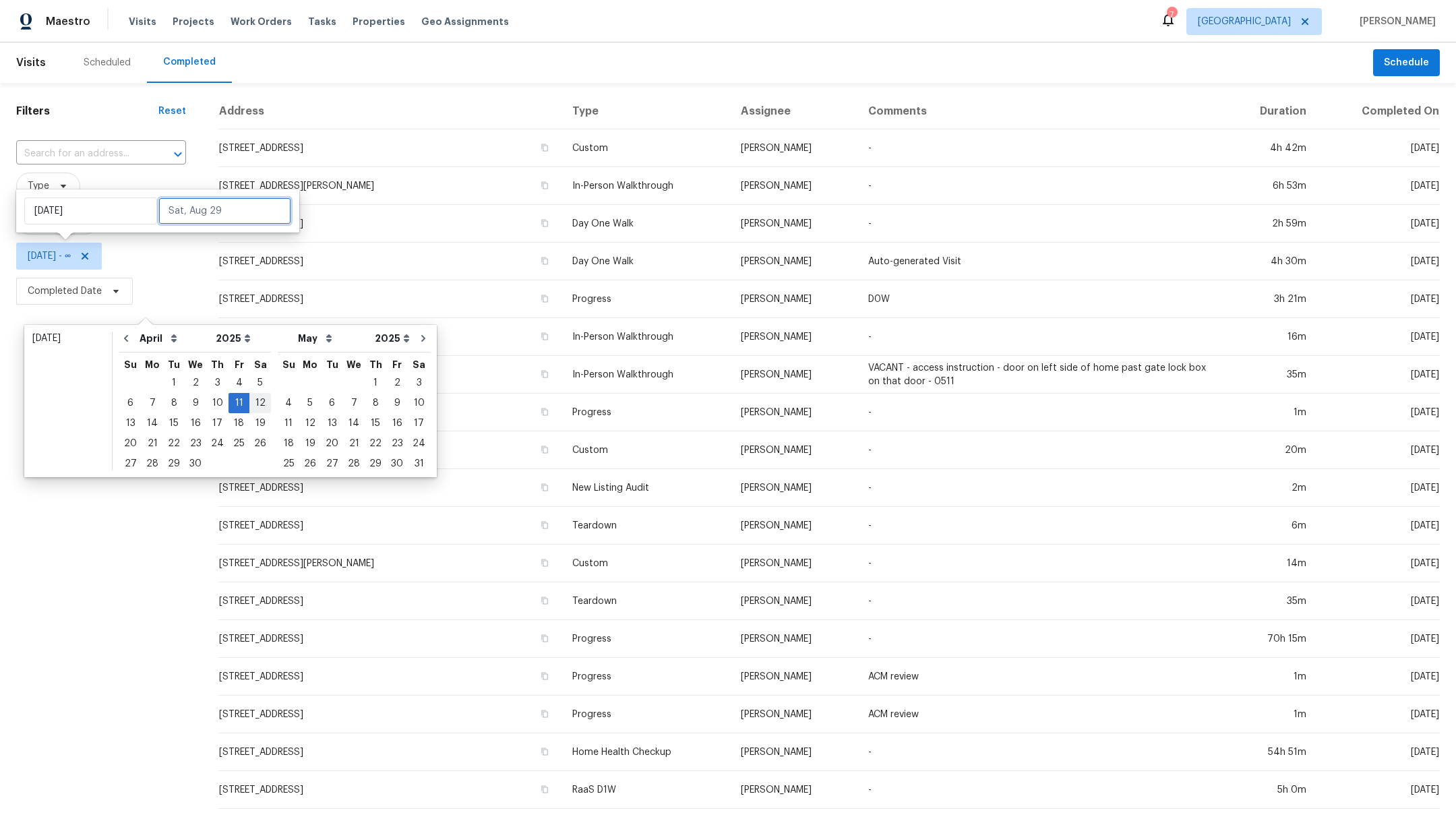
type input "Sat, Apr 12"
type input "Tue, May 06"
type input "Sun, May 18"
click at [234, 405] on div "11" at bounding box center [239, 403] width 21 height 19
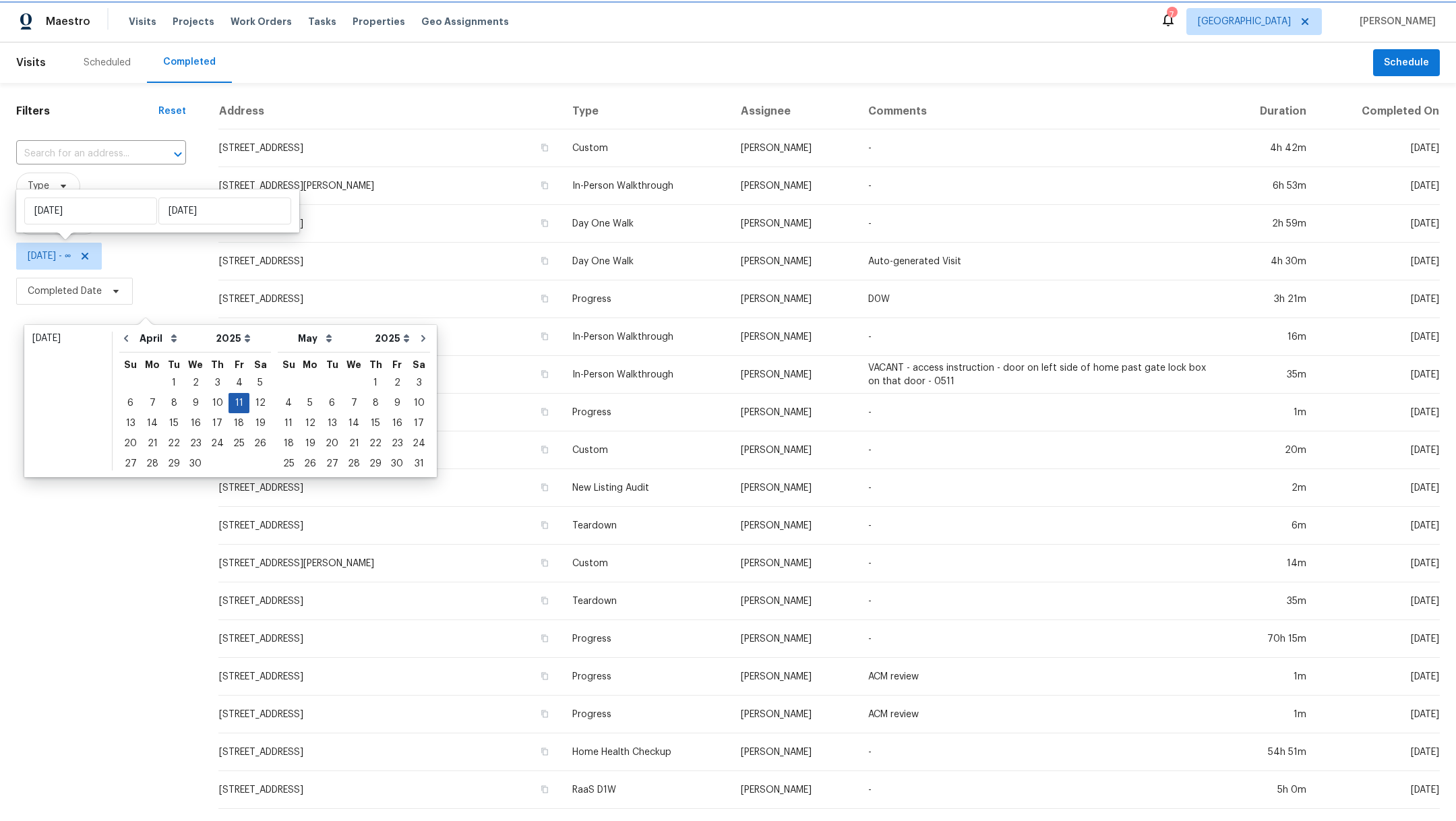
type input "[DATE]"
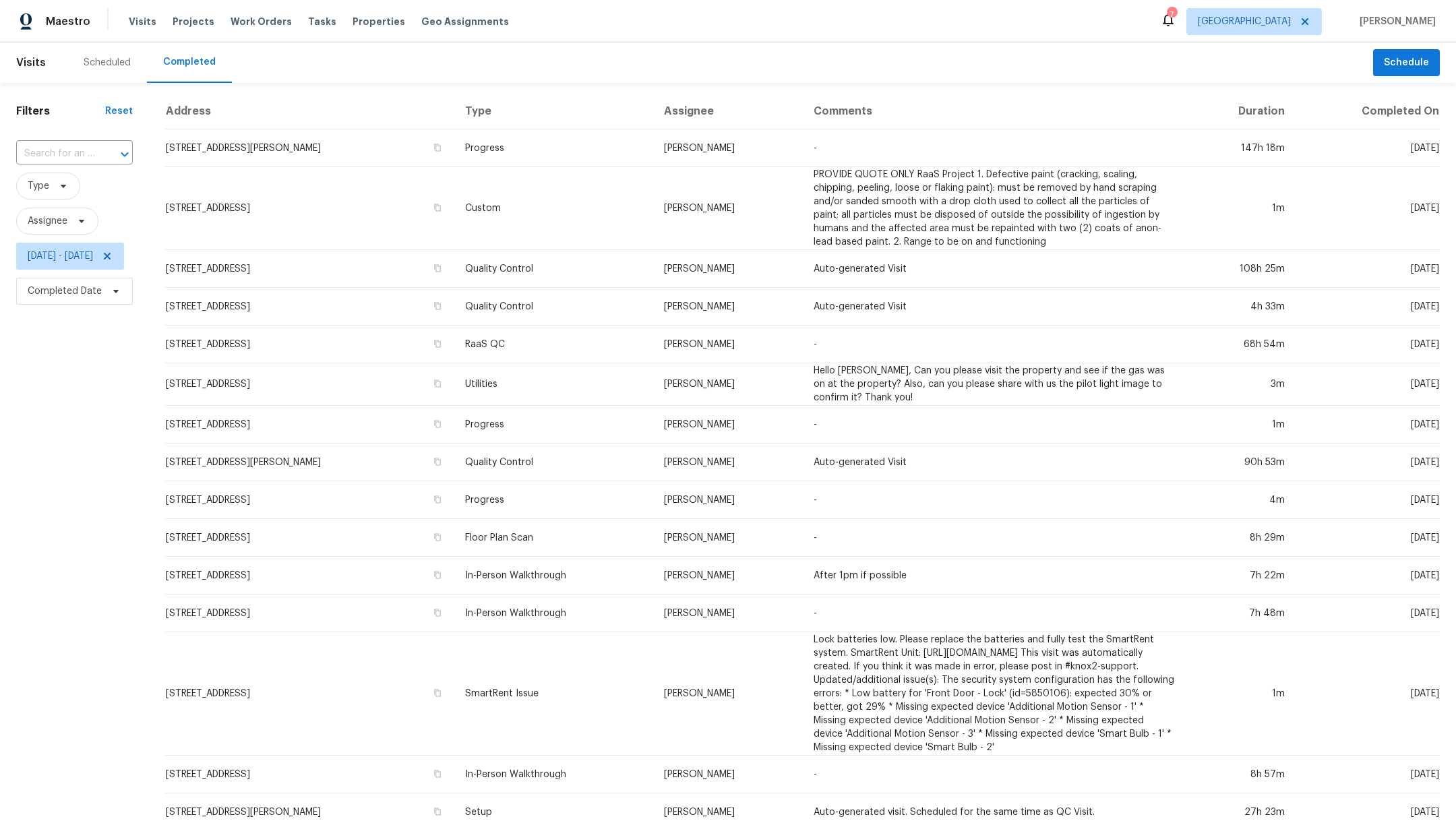
click at [62, 355] on div "Filters Reset ​ Type Assignee Fri, Apr 11 - Fri, Apr 11 Completed Date" at bounding box center [74, 569] width 149 height 972
click at [40, 192] on span "Type" at bounding box center [38, 185] width 21 height 13
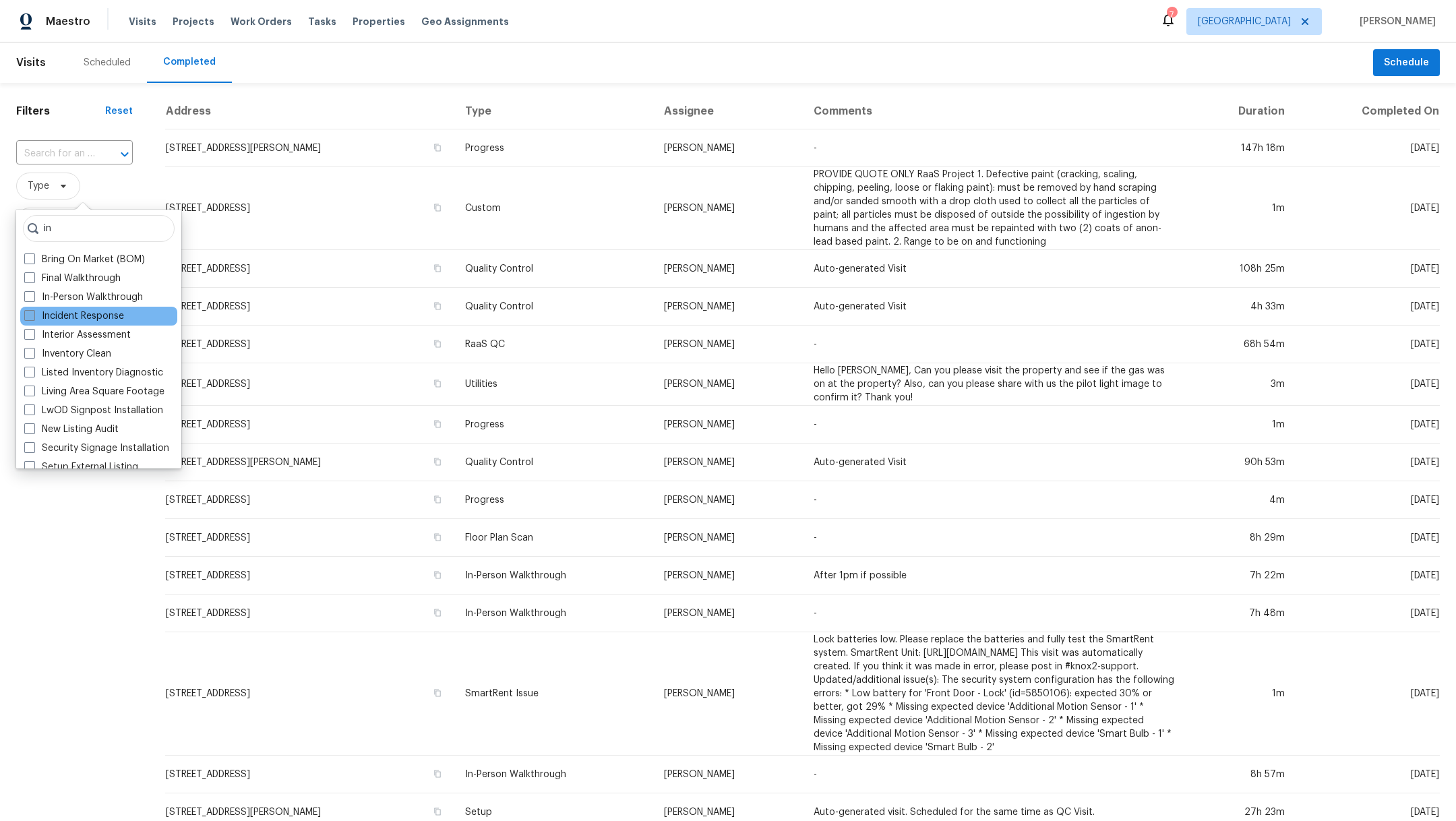
type input "in"
click at [30, 315] on span at bounding box center [30, 315] width 11 height 11
click at [30, 315] on input "Incident Response" at bounding box center [28, 313] width 9 height 9
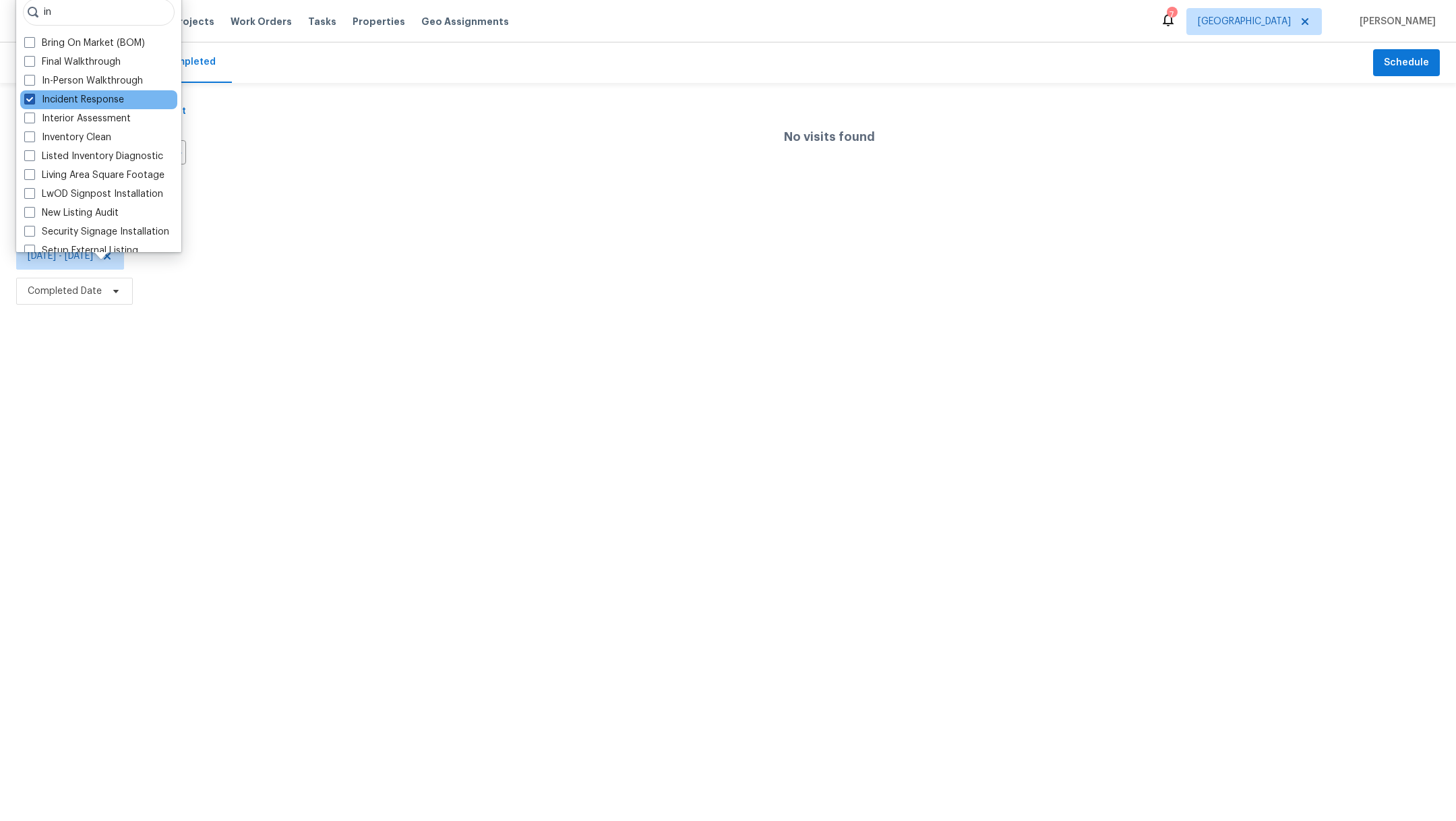
click at [30, 93] on span at bounding box center [30, 99] width 11 height 11
click at [30, 93] on input "Incident Response" at bounding box center [28, 97] width 9 height 9
checkbox input "false"
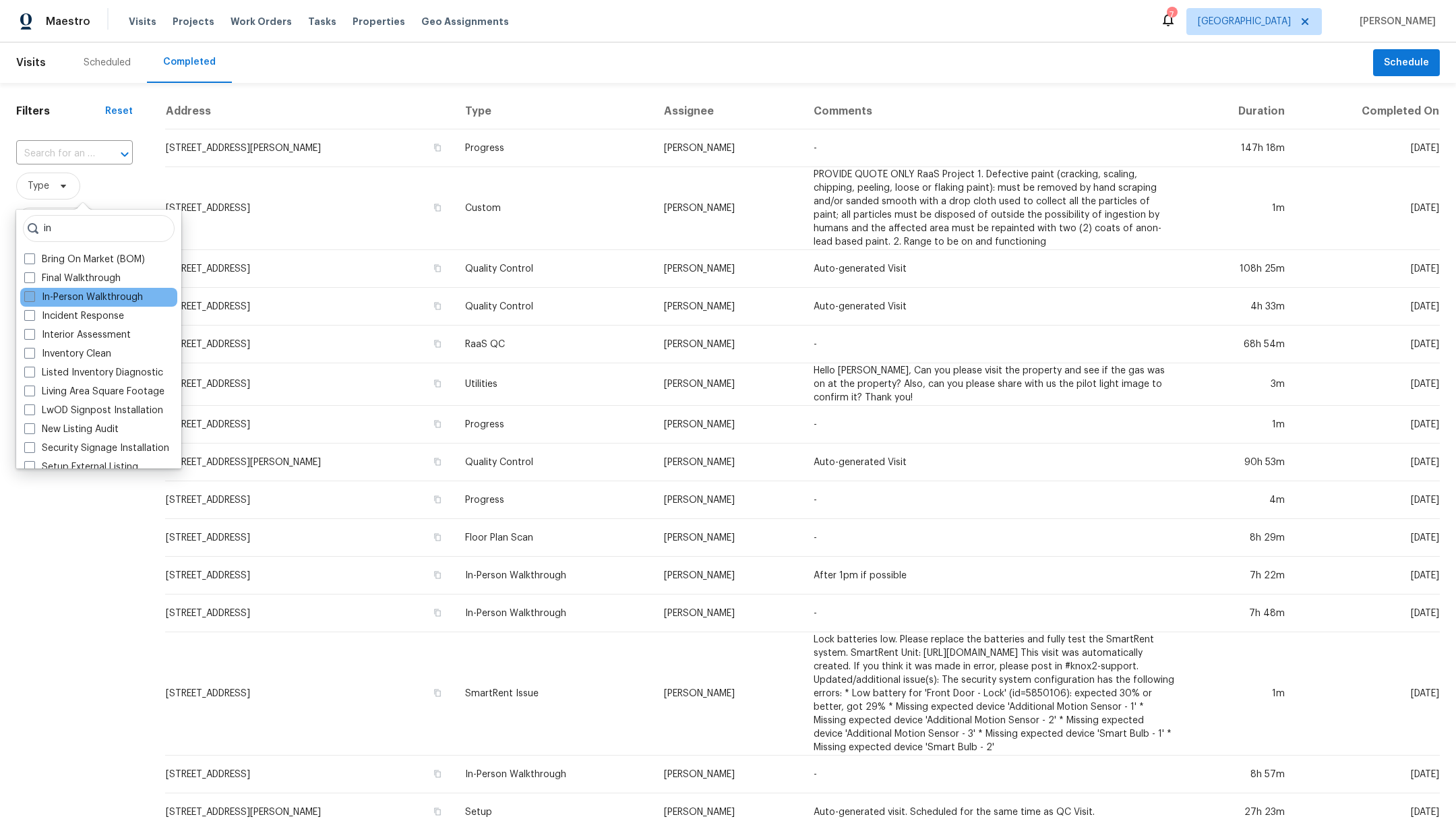
click at [25, 296] on span at bounding box center [30, 297] width 11 height 11
click at [25, 296] on input "In-Person Walkthrough" at bounding box center [28, 295] width 9 height 9
checkbox input "true"
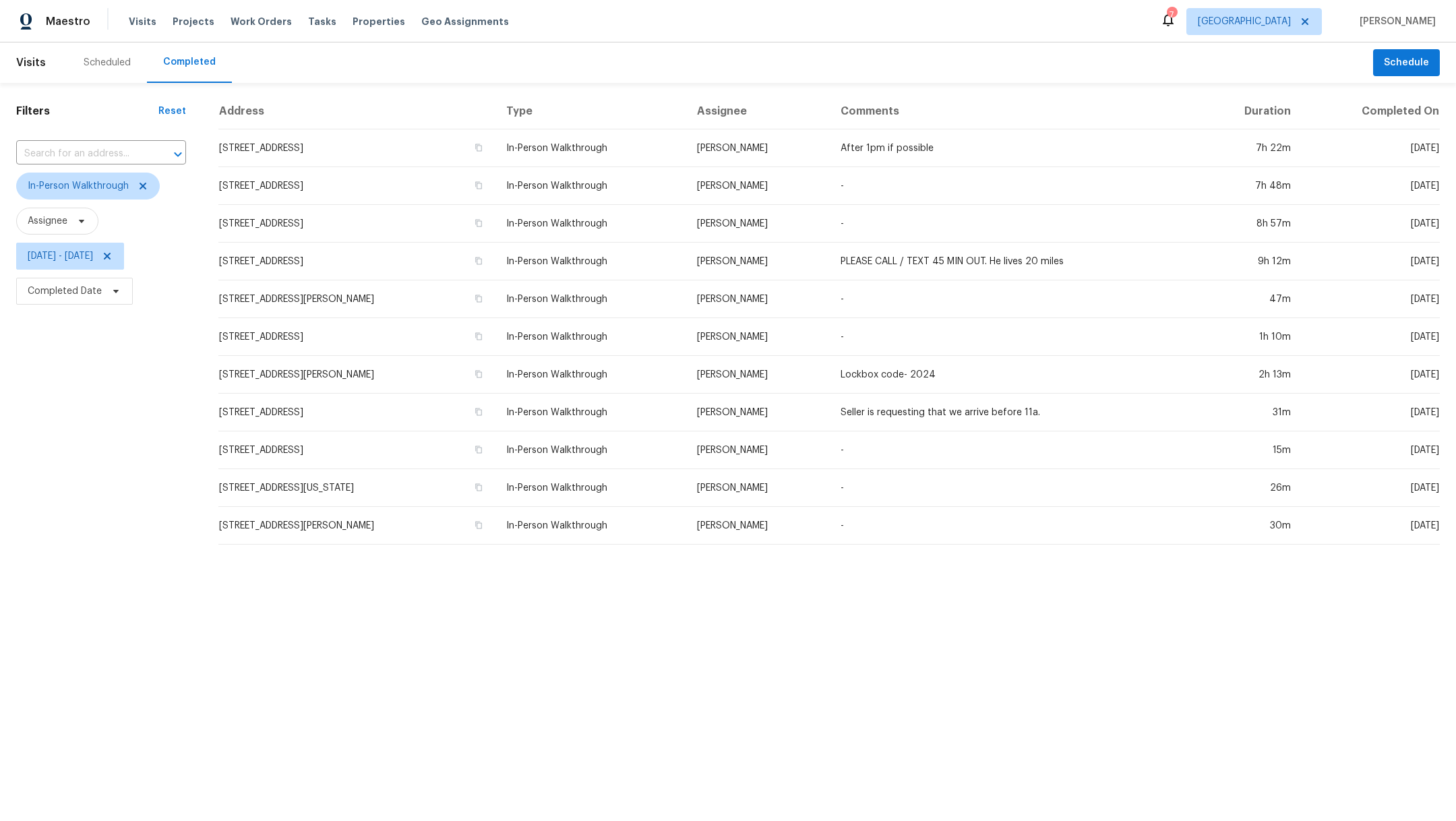
click at [7, 552] on div "Filters Reset ​ In-Person Walkthrough Assignee Fri, Apr 11 - Fri, Apr 11 Comple…" at bounding box center [101, 319] width 202 height 472
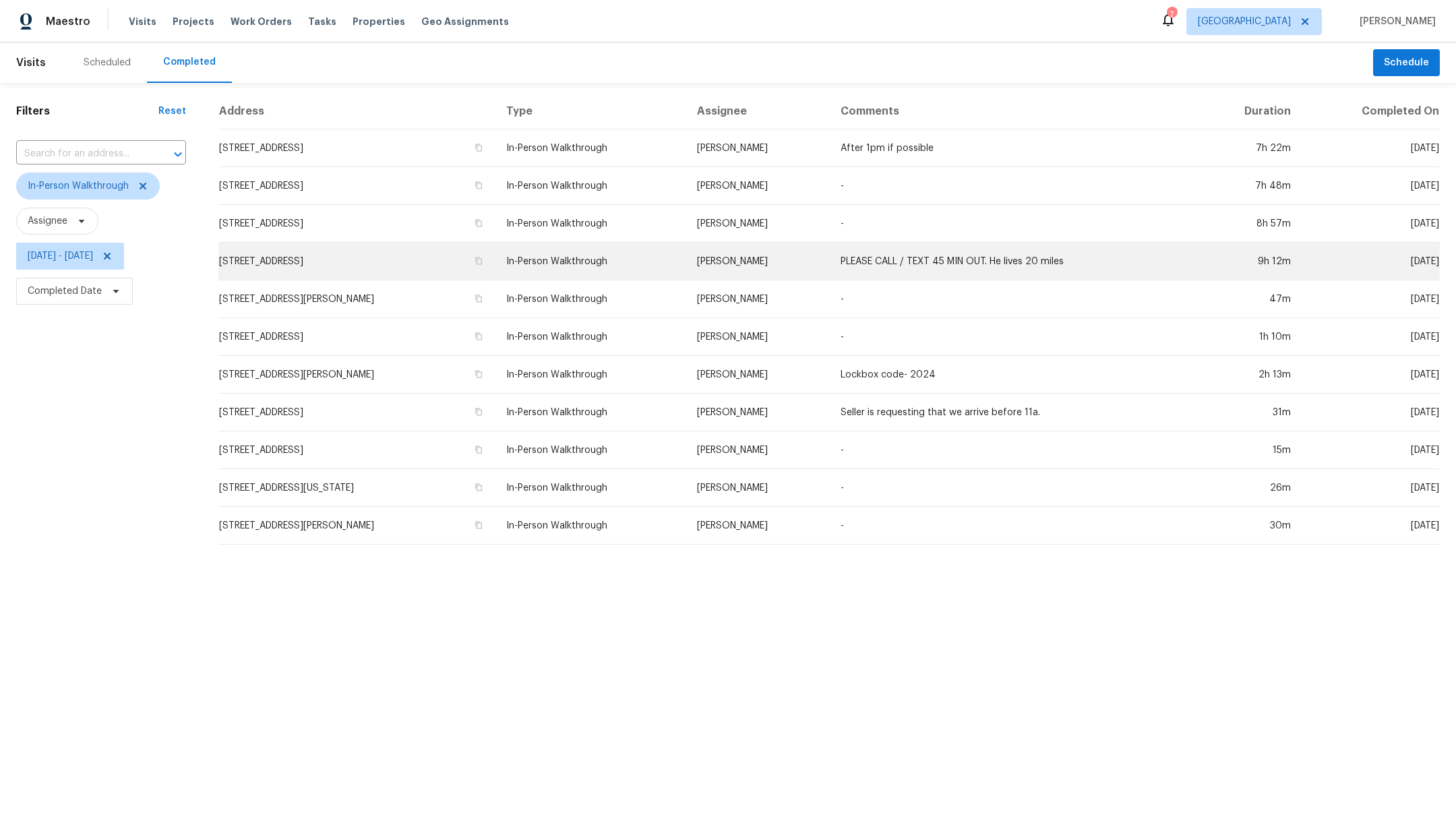
click at [304, 261] on td "11414 Overbrook Ln, Houston, TX 77077" at bounding box center [357, 261] width 277 height 38
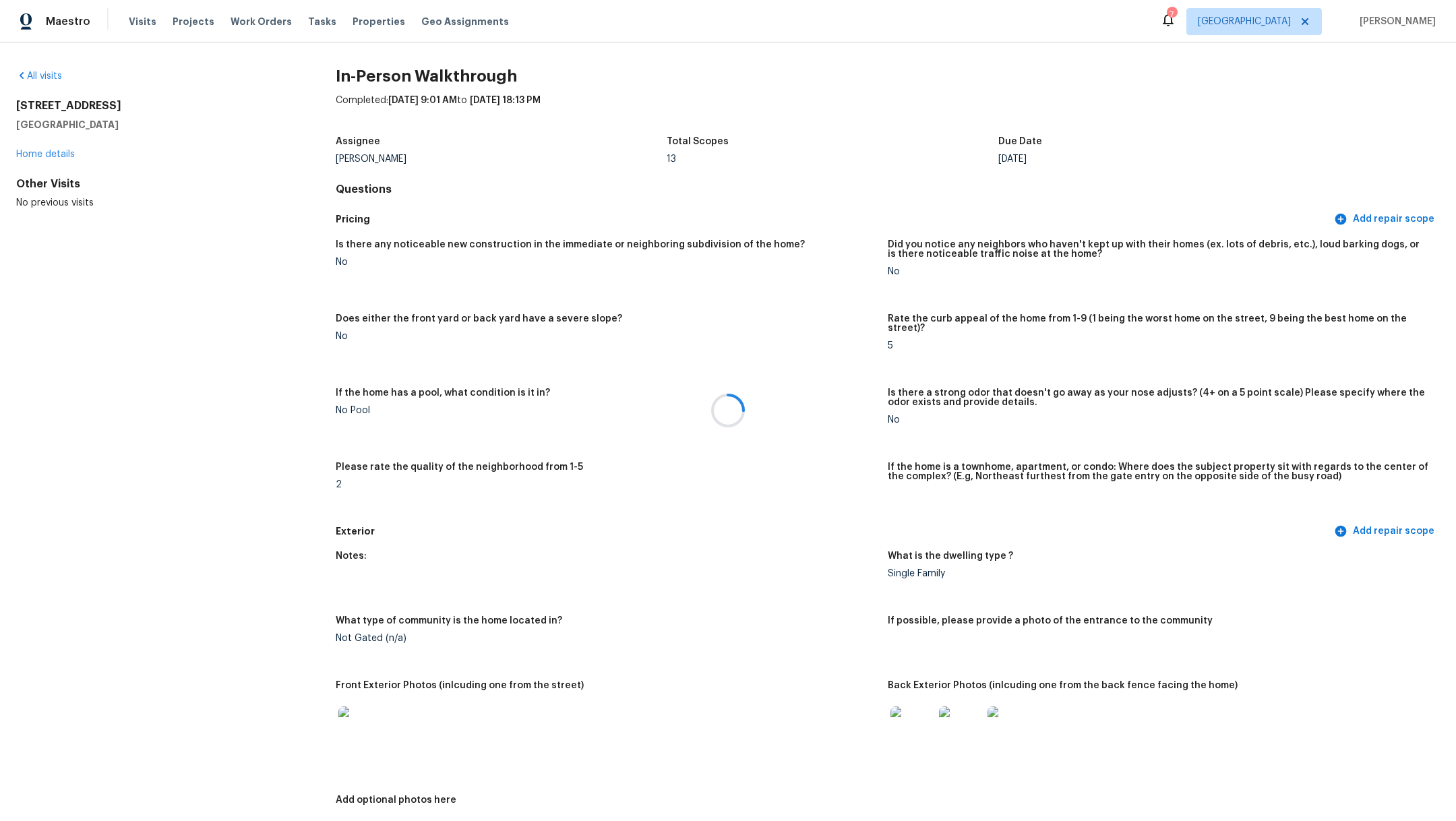
click at [365, 711] on div at bounding box center [728, 410] width 1456 height 821
click at [349, 722] on div at bounding box center [728, 410] width 1456 height 821
click at [890, 722] on div at bounding box center [728, 410] width 1456 height 821
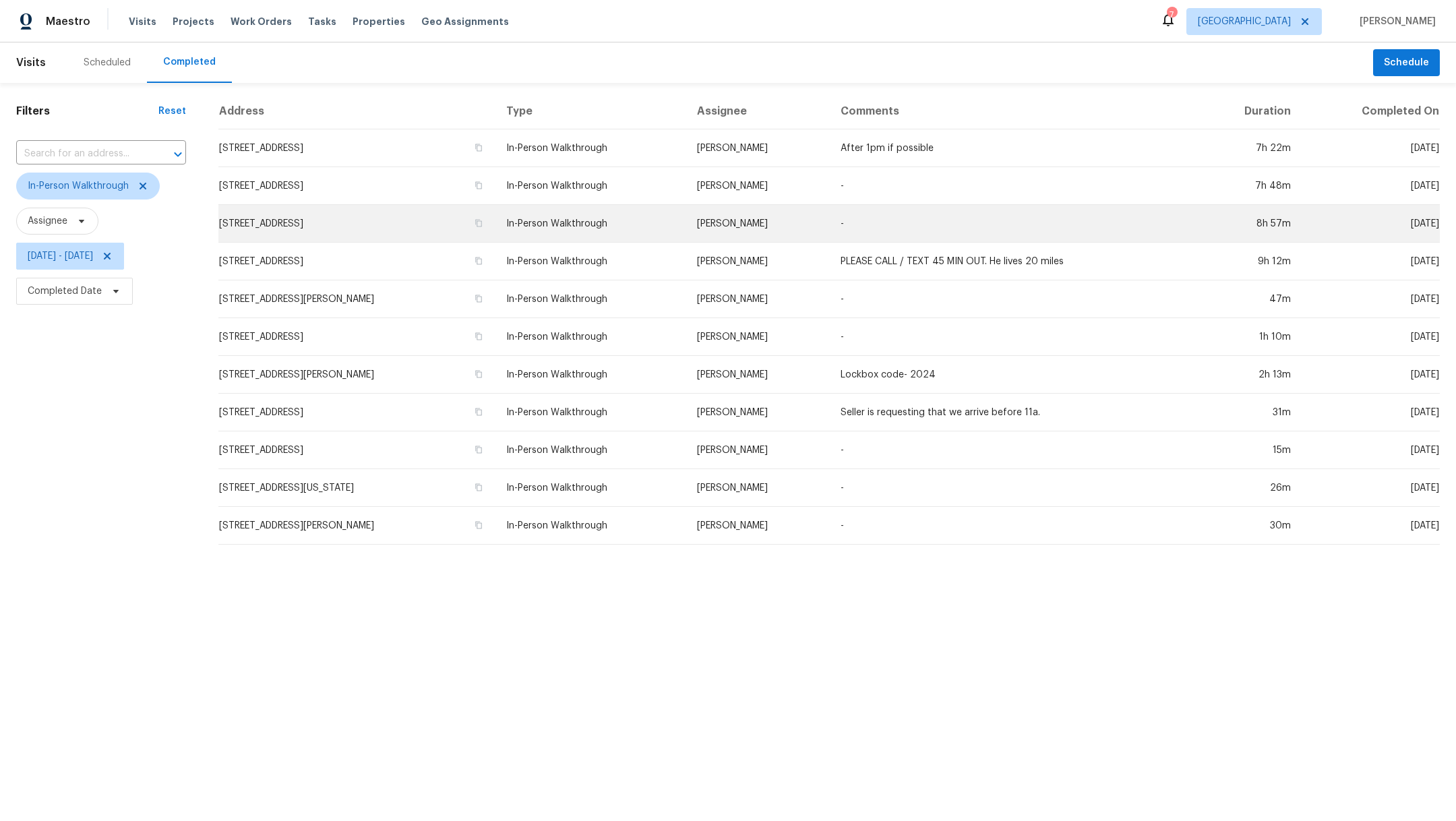
click at [358, 225] on td "[STREET_ADDRESS]" at bounding box center [357, 223] width 277 height 38
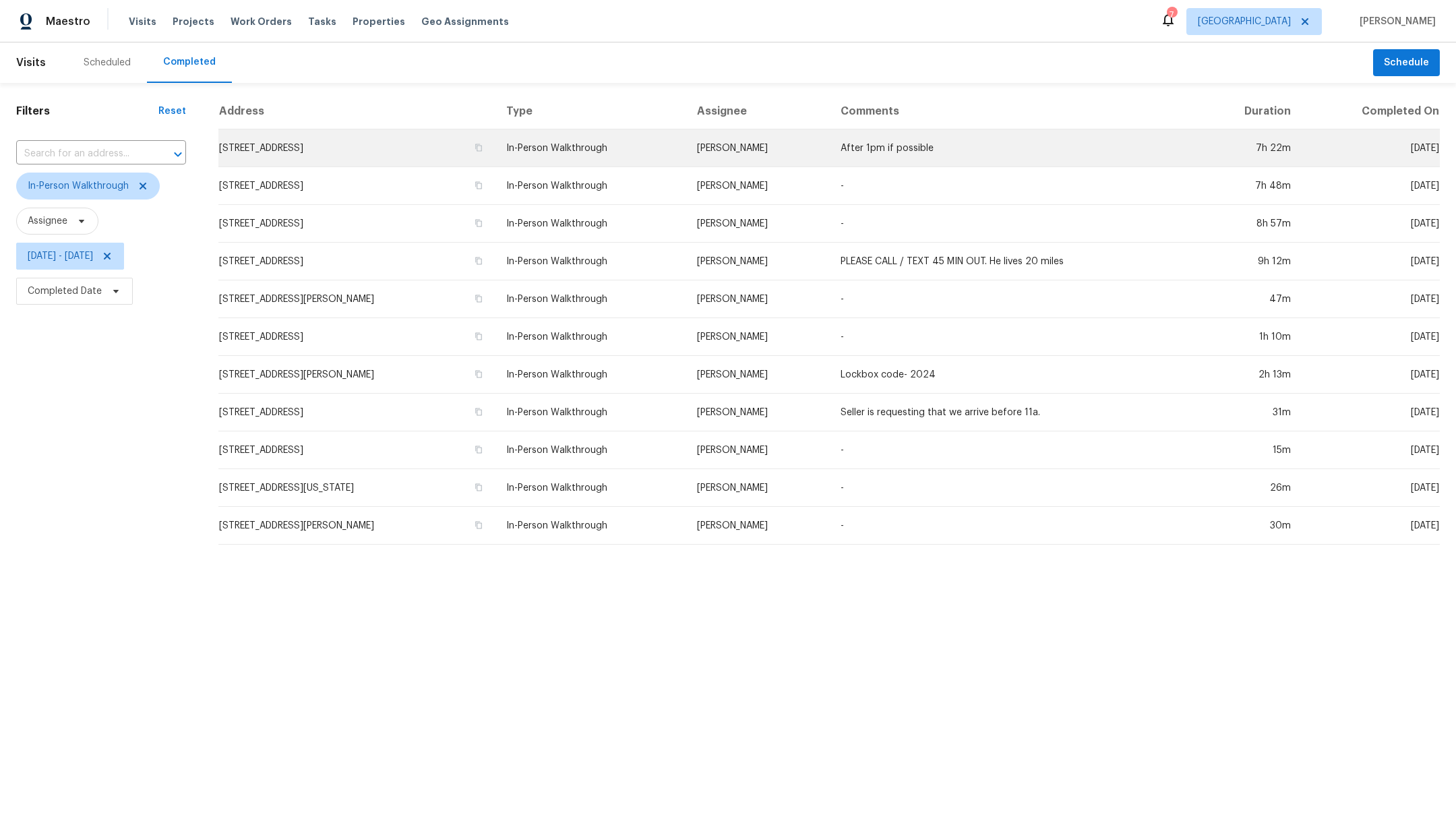
click at [339, 154] on td "[STREET_ADDRESS]" at bounding box center [357, 148] width 277 height 38
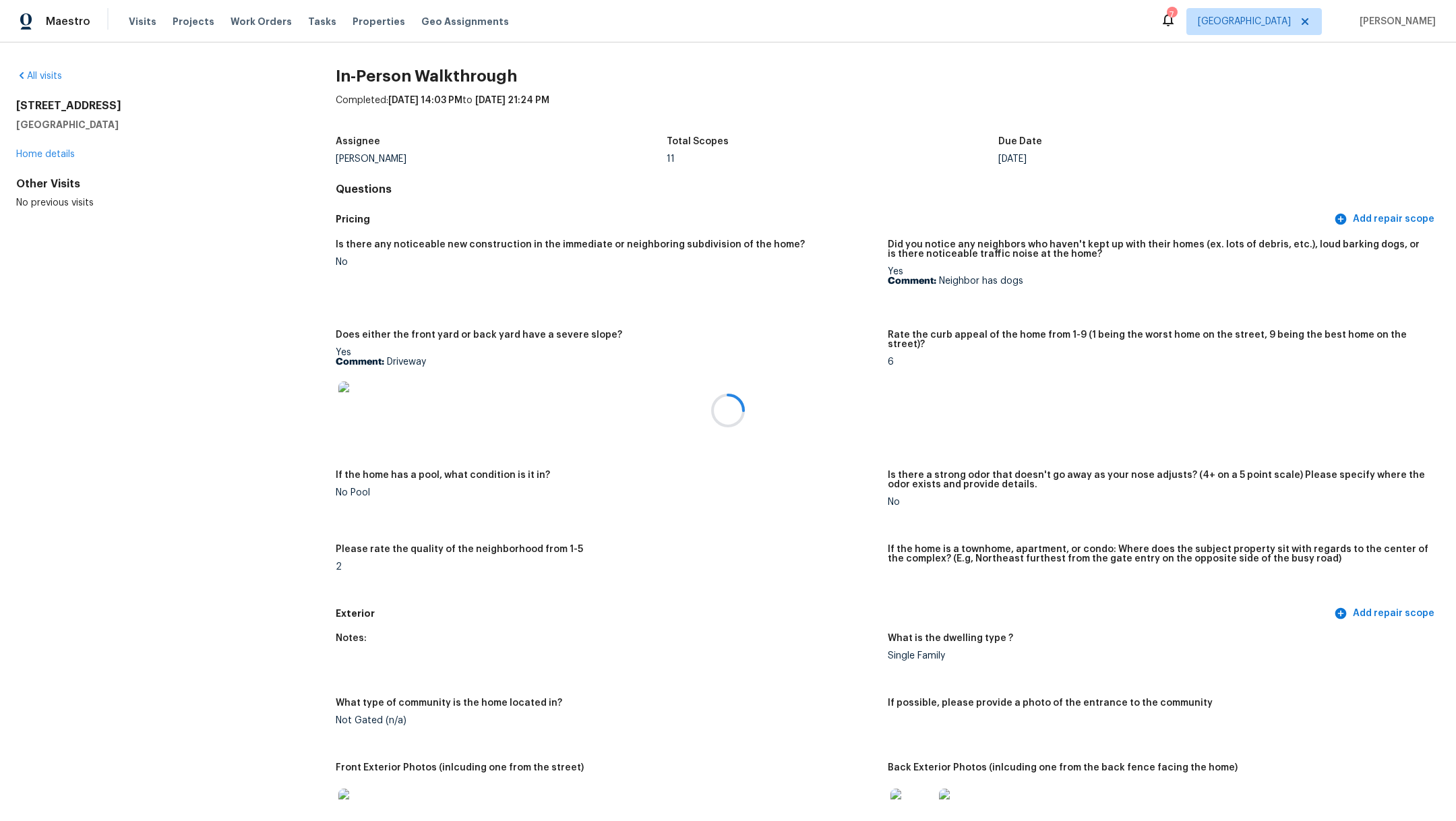
drag, startPoint x: 1449, startPoint y: 149, endPoint x: 1446, endPoint y: 185, distance: 36.1
click at [1446, 185] on div at bounding box center [728, 410] width 1456 height 821
drag, startPoint x: 1449, startPoint y: 131, endPoint x: 1451, endPoint y: 225, distance: 94.0
click at [1451, 225] on div at bounding box center [728, 410] width 1456 height 821
